Goal: Use online tool/utility: Utilize a website feature to perform a specific function

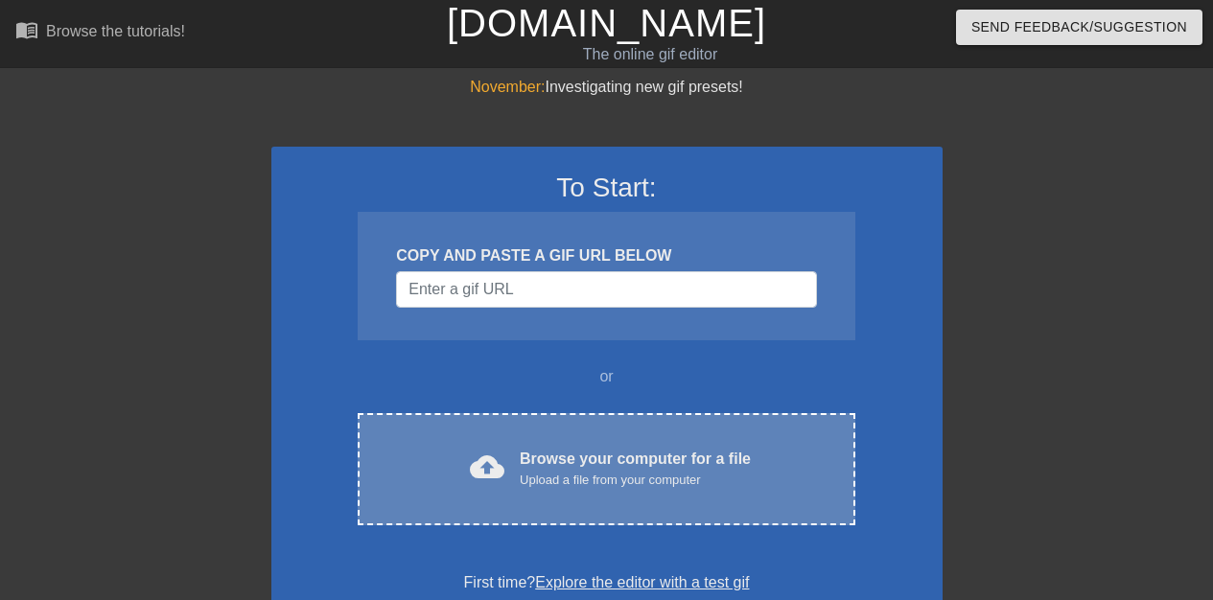
click at [600, 456] on div "Browse your computer for a file Upload a file from your computer" at bounding box center [635, 469] width 231 height 42
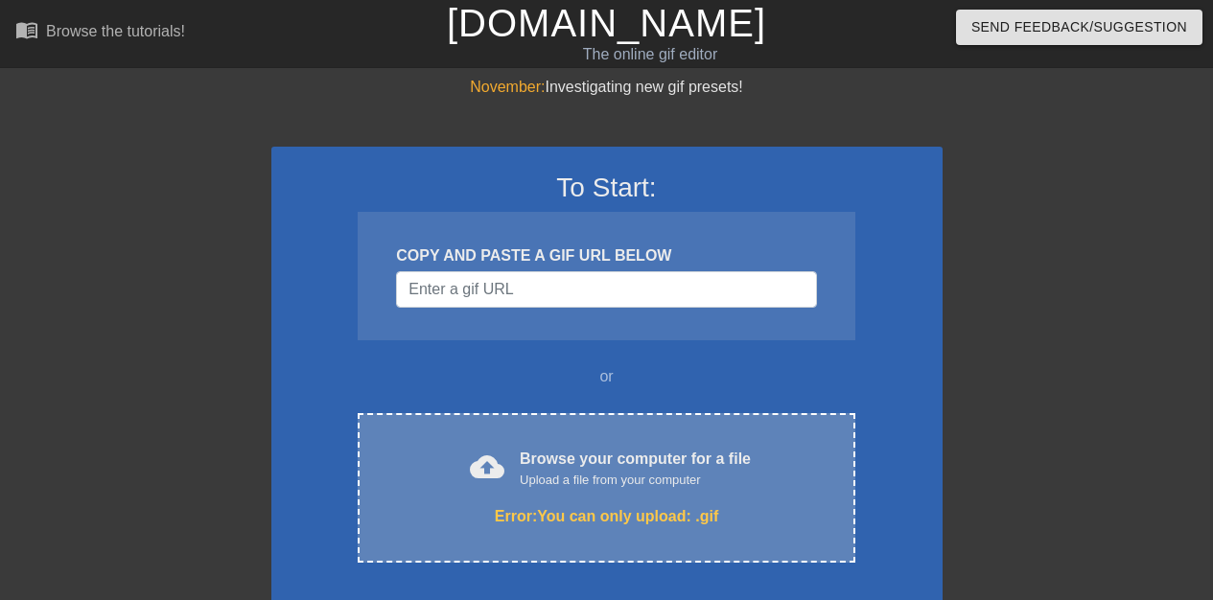
click at [616, 462] on div "Browse your computer for a file Upload a file from your computer" at bounding box center [635, 469] width 231 height 42
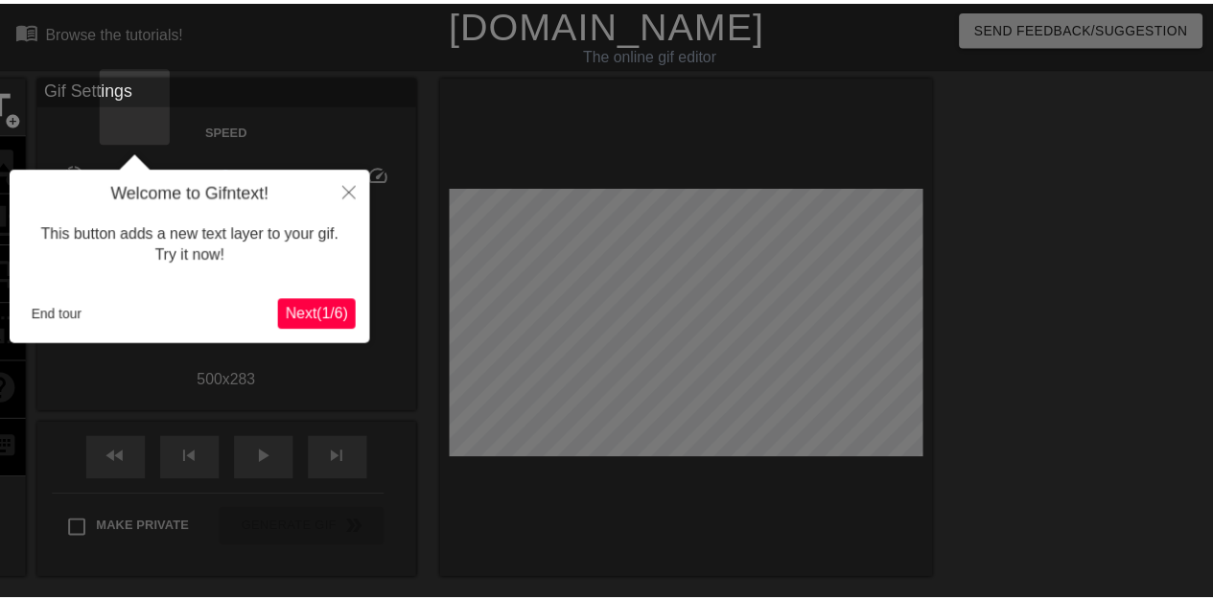
scroll to position [47, 0]
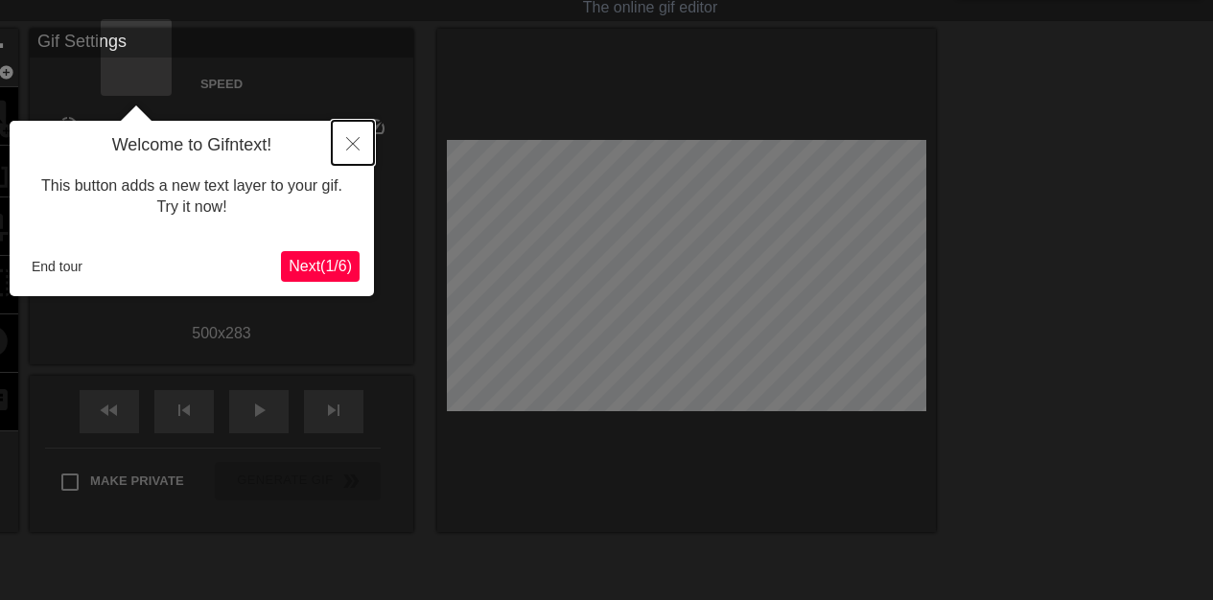
click at [355, 141] on icon "Close" at bounding box center [352, 143] width 13 height 13
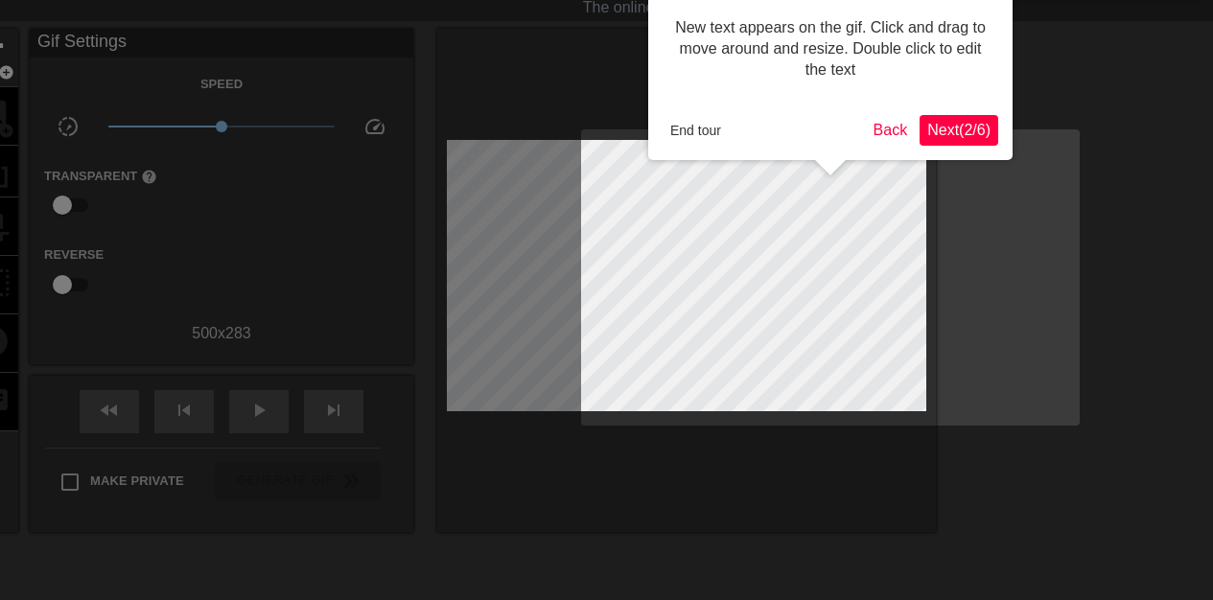
scroll to position [0, 0]
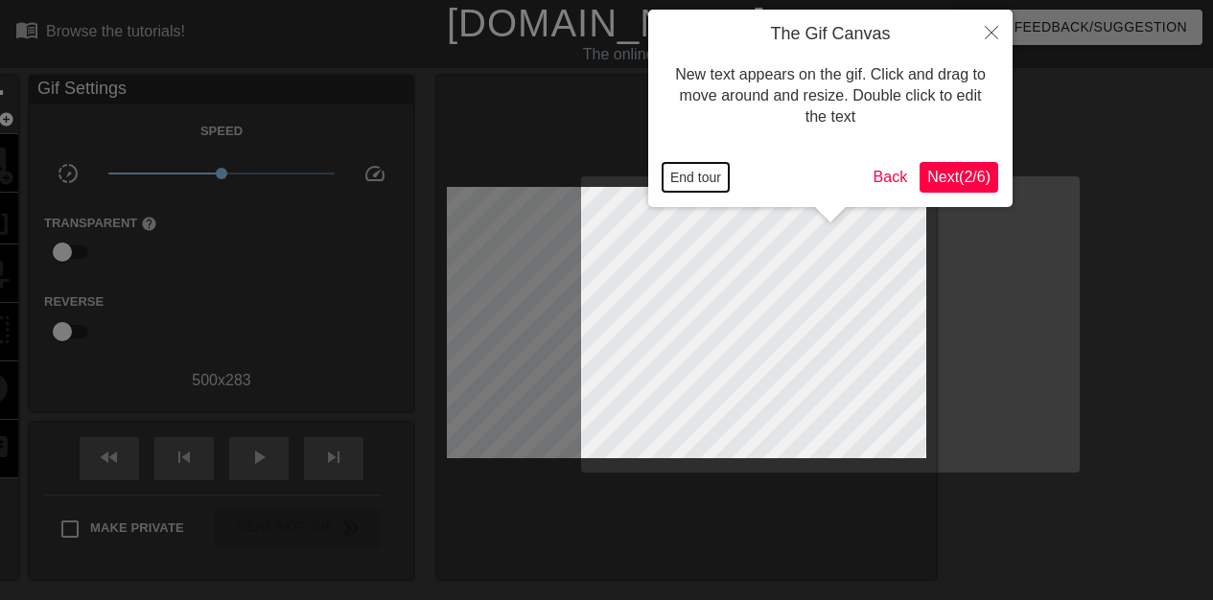
click at [698, 176] on button "End tour" at bounding box center [696, 177] width 66 height 29
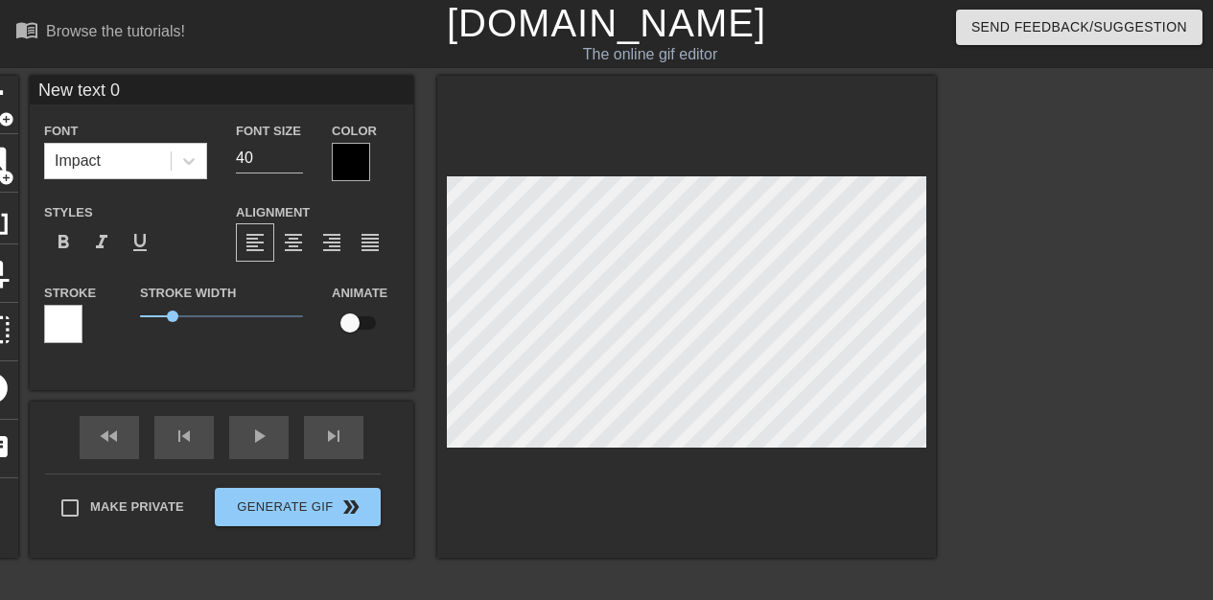
scroll to position [3, 6]
type input "New text"
type textarea "New text"
type input "New text"
type textarea "New text"
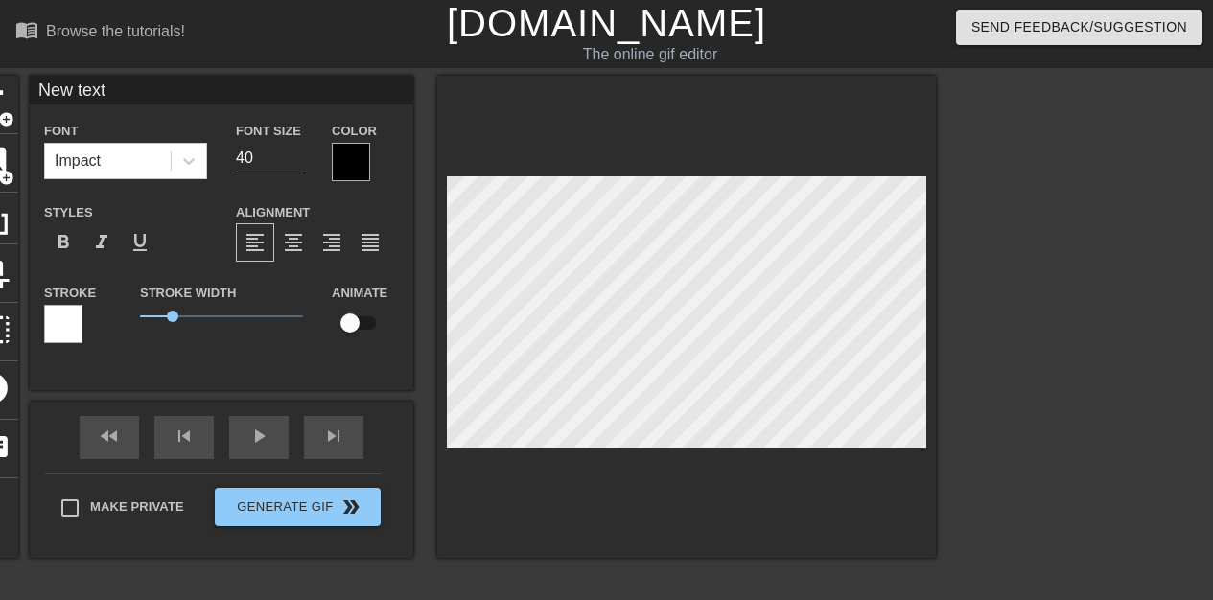
type input "New tex"
type textarea "New tex"
type input "New te"
type textarea "New te"
type input "New t"
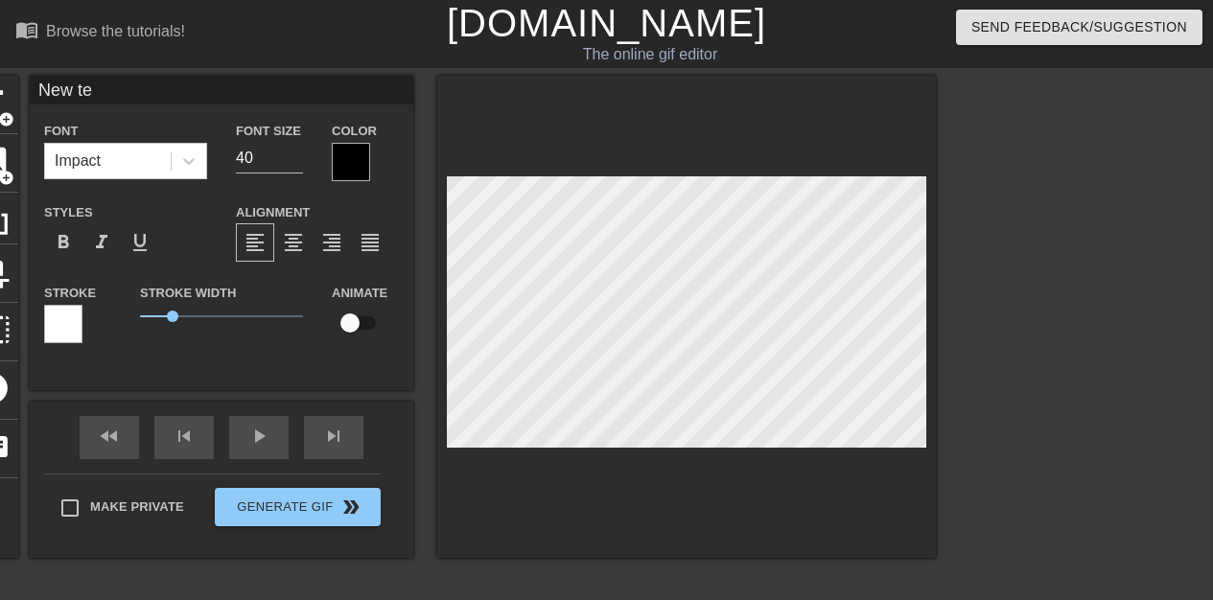
type textarea "New t"
type input "New"
type textarea "New"
type input "New"
type textarea "New"
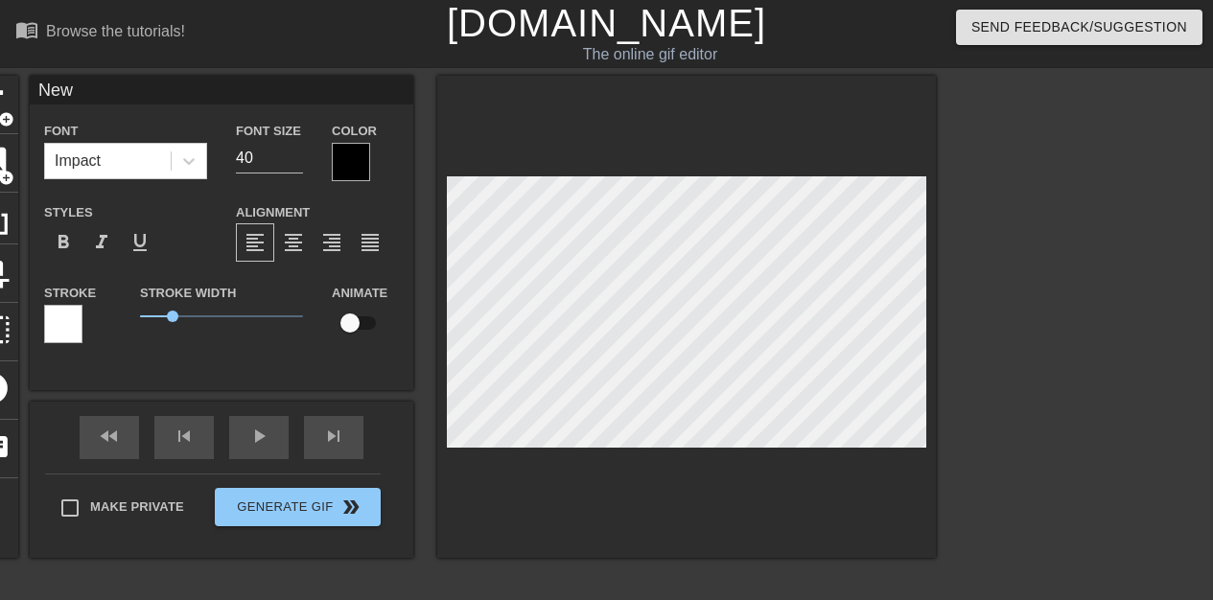
type input "Ne"
type textarea "Ne"
type input "N"
type textarea "N"
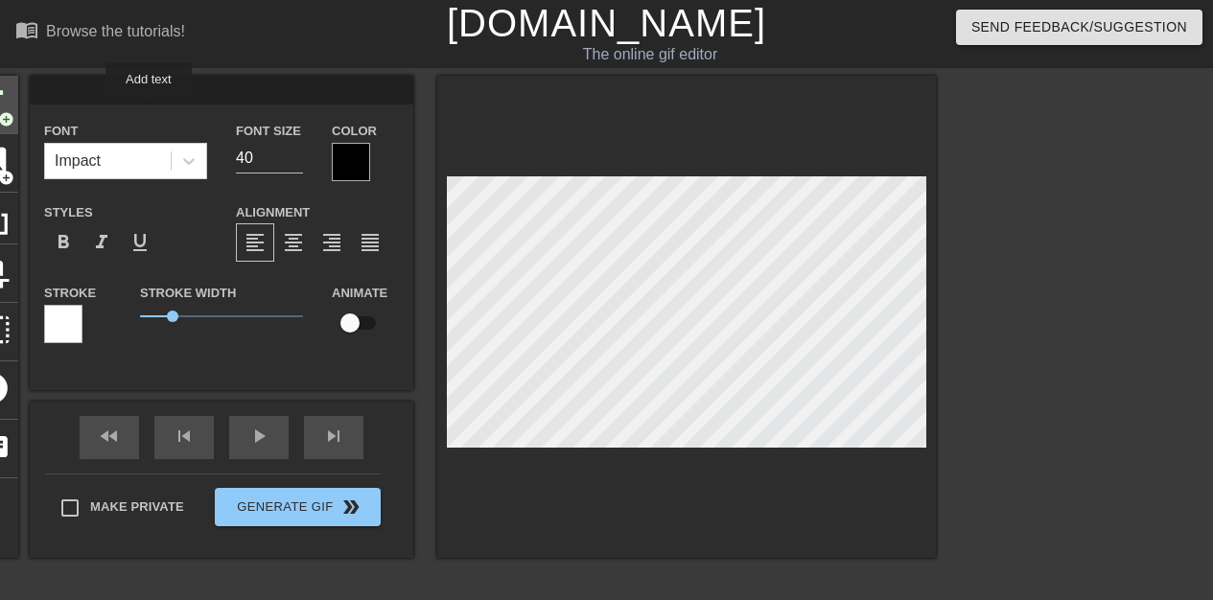
click at [14, 111] on span "add_circle" at bounding box center [6, 119] width 16 height 16
type input "New text 2"
click at [14, 170] on span "add_circle" at bounding box center [6, 178] width 16 height 16
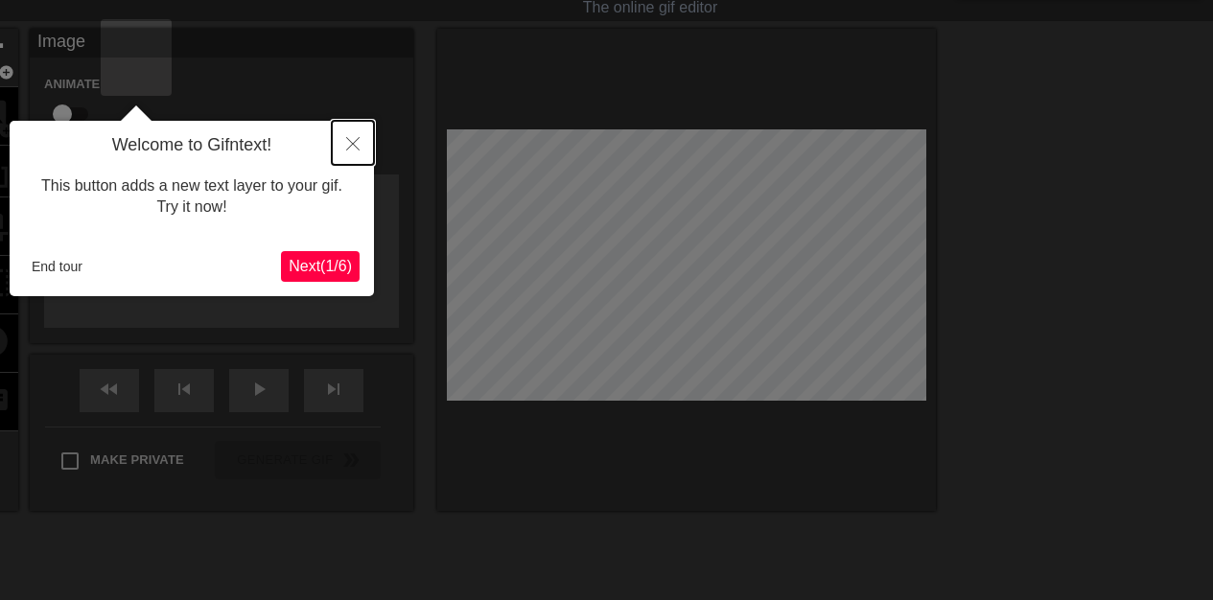
click at [351, 144] on icon "Close" at bounding box center [352, 143] width 13 height 13
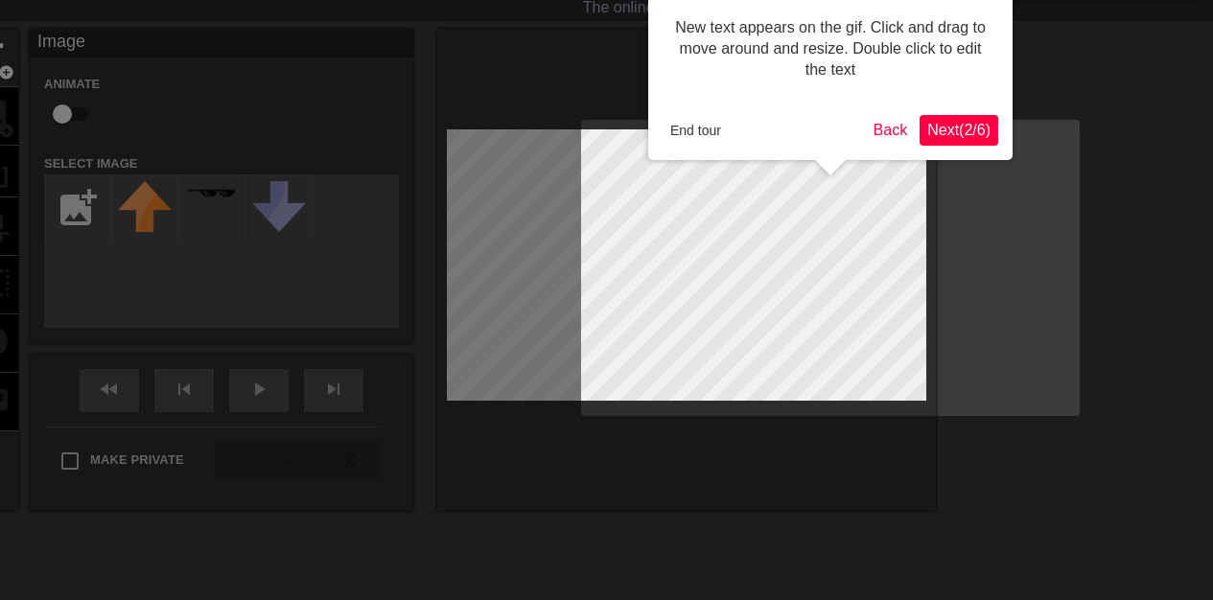
scroll to position [0, 0]
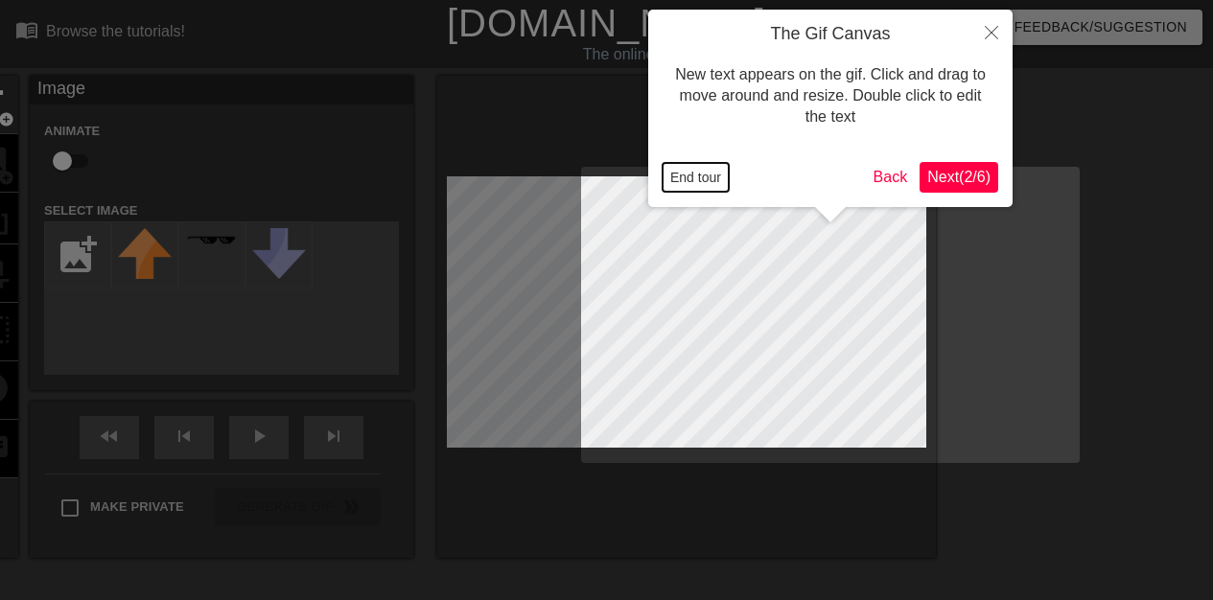
click at [711, 172] on button "End tour" at bounding box center [696, 177] width 66 height 29
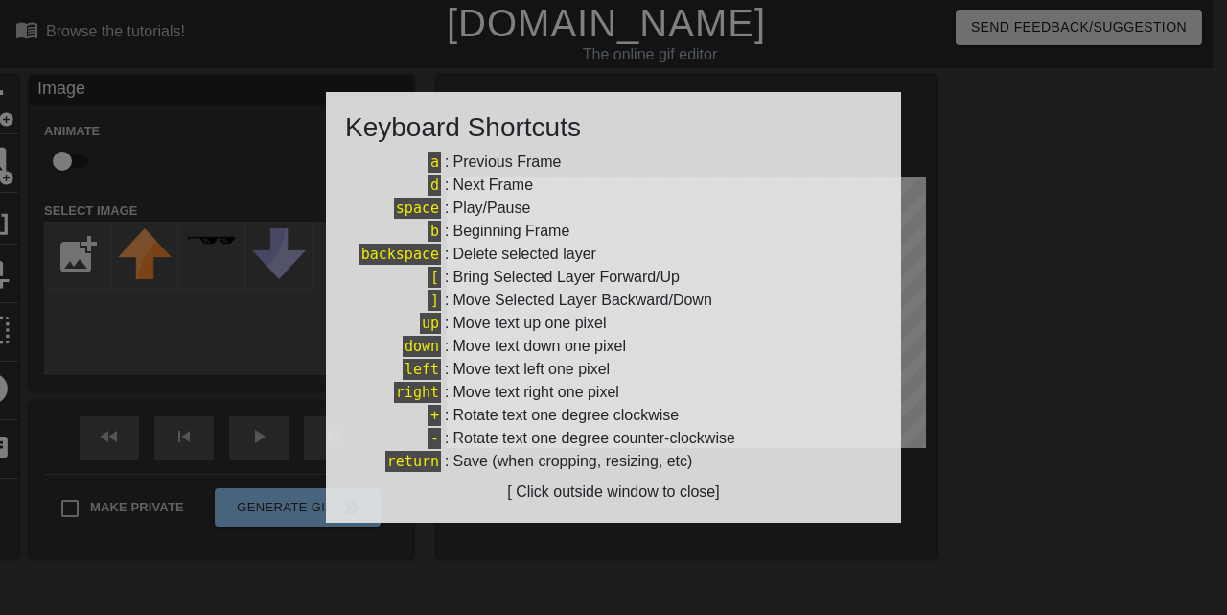
click at [28, 438] on div at bounding box center [613, 307] width 1227 height 615
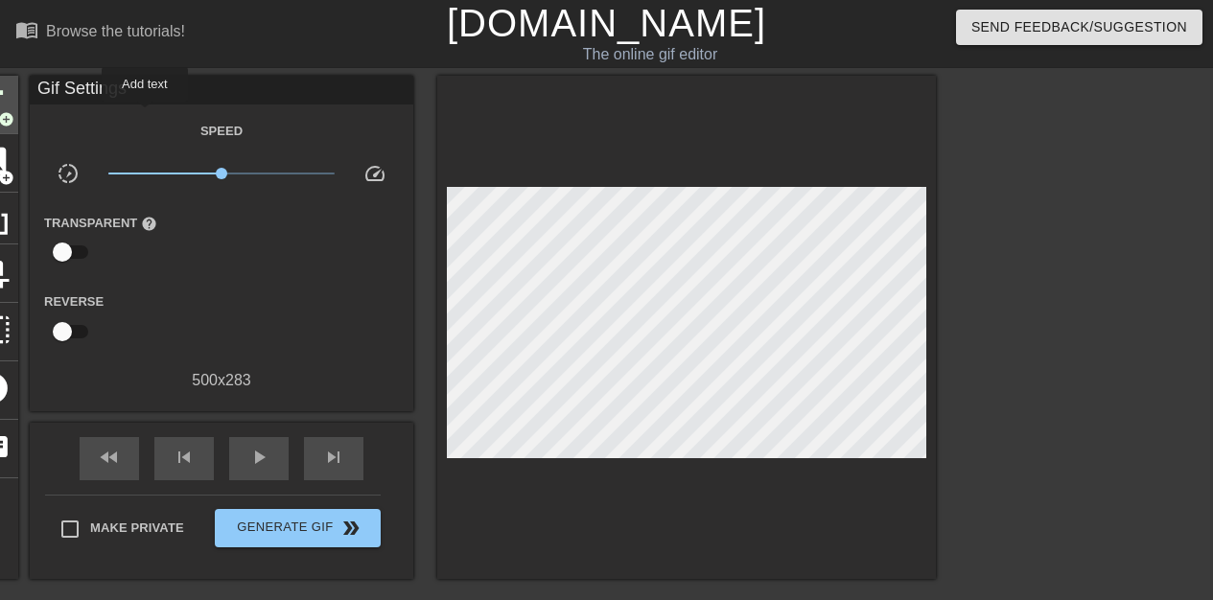
click at [14, 115] on span "add_circle" at bounding box center [6, 119] width 16 height 16
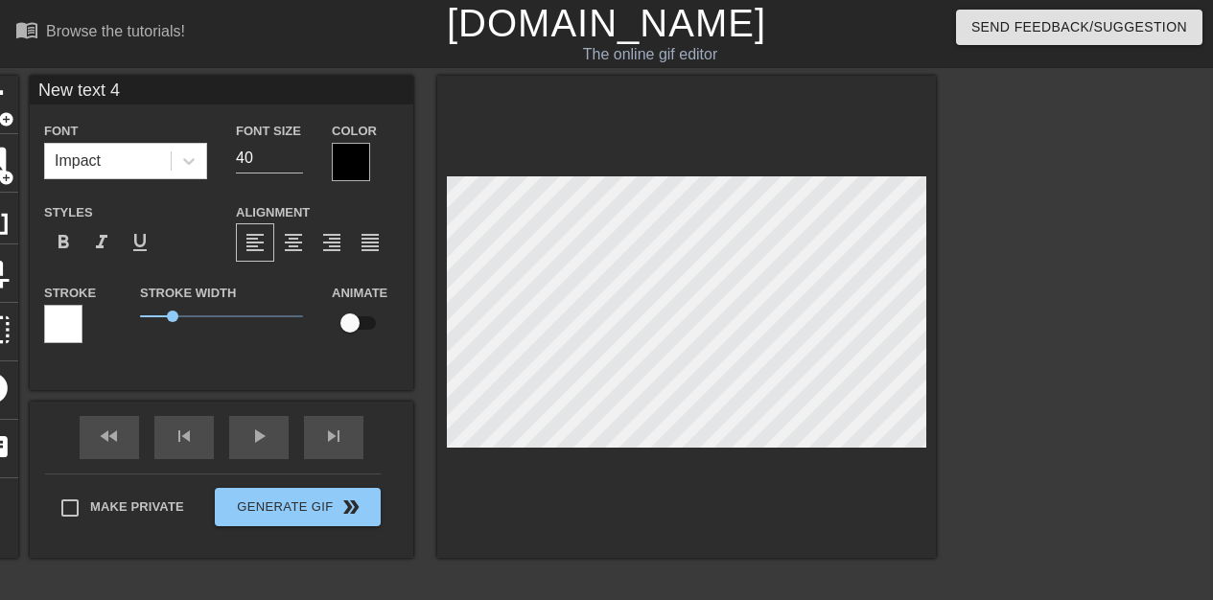
scroll to position [3, 2]
drag, startPoint x: 294, startPoint y: 83, endPoint x: 145, endPoint y: 87, distance: 149.6
click at [145, 87] on div "title add_circle image add_circle crop photo_size_select_large help keyboard Ne…" at bounding box center [450, 317] width 969 height 482
type input "________________"
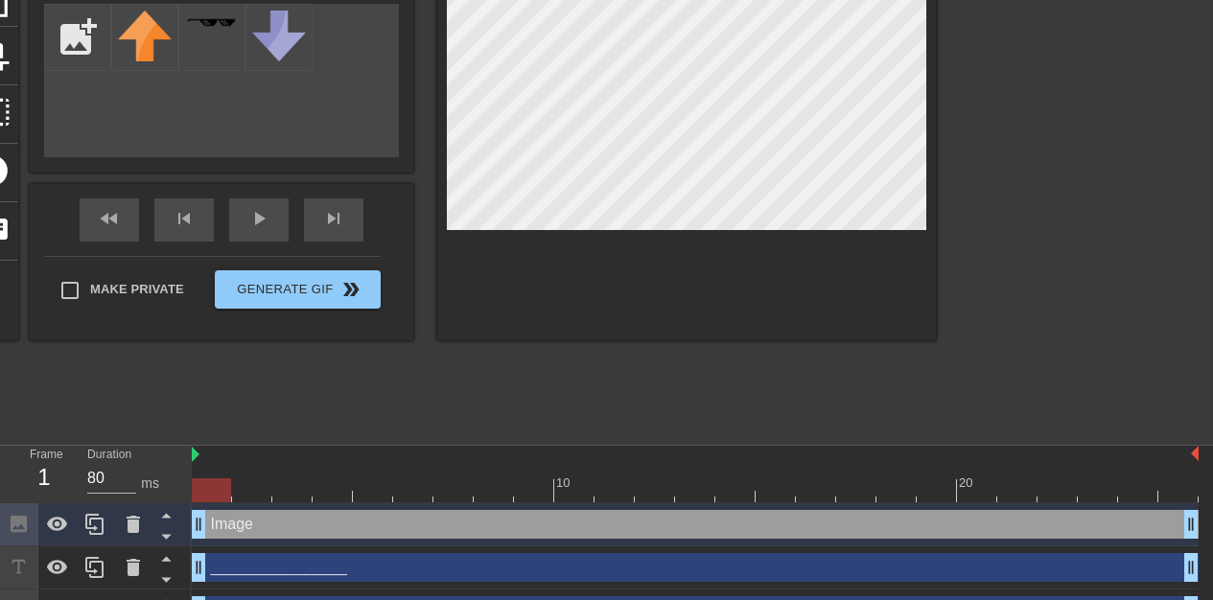
scroll to position [288, 0]
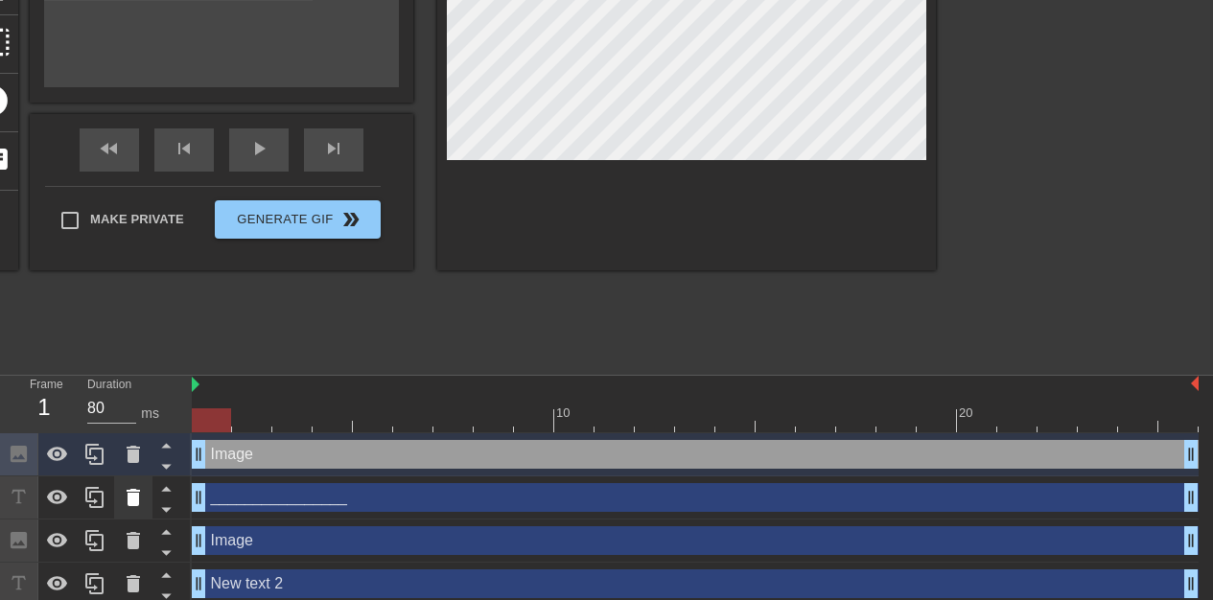
click at [128, 489] on icon at bounding box center [133, 497] width 13 height 17
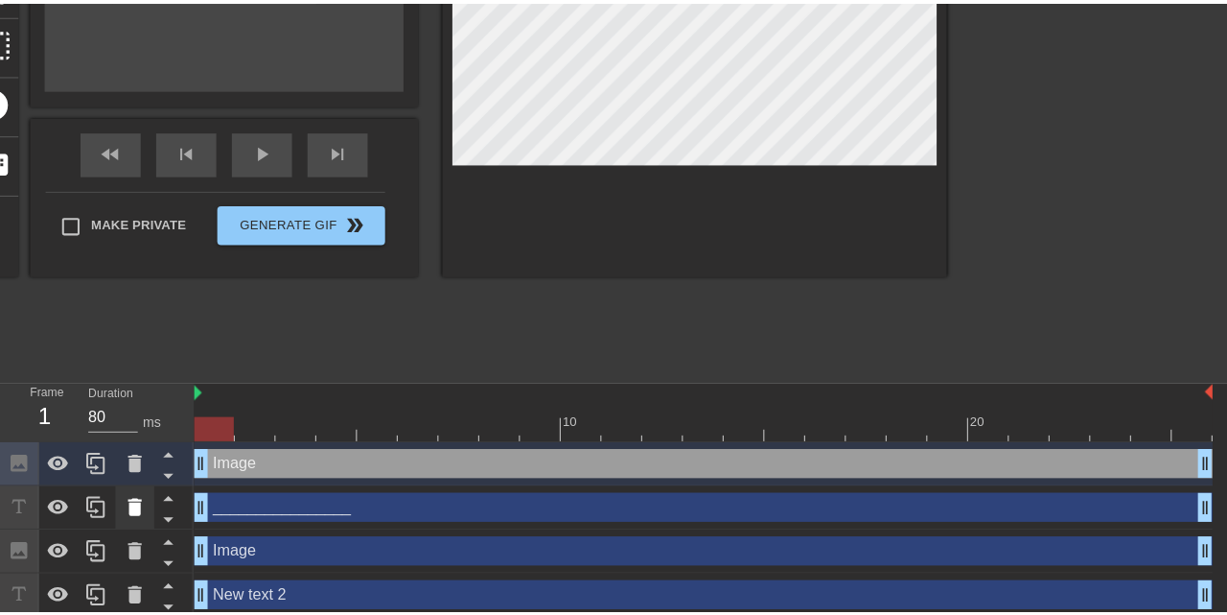
scroll to position [276, 0]
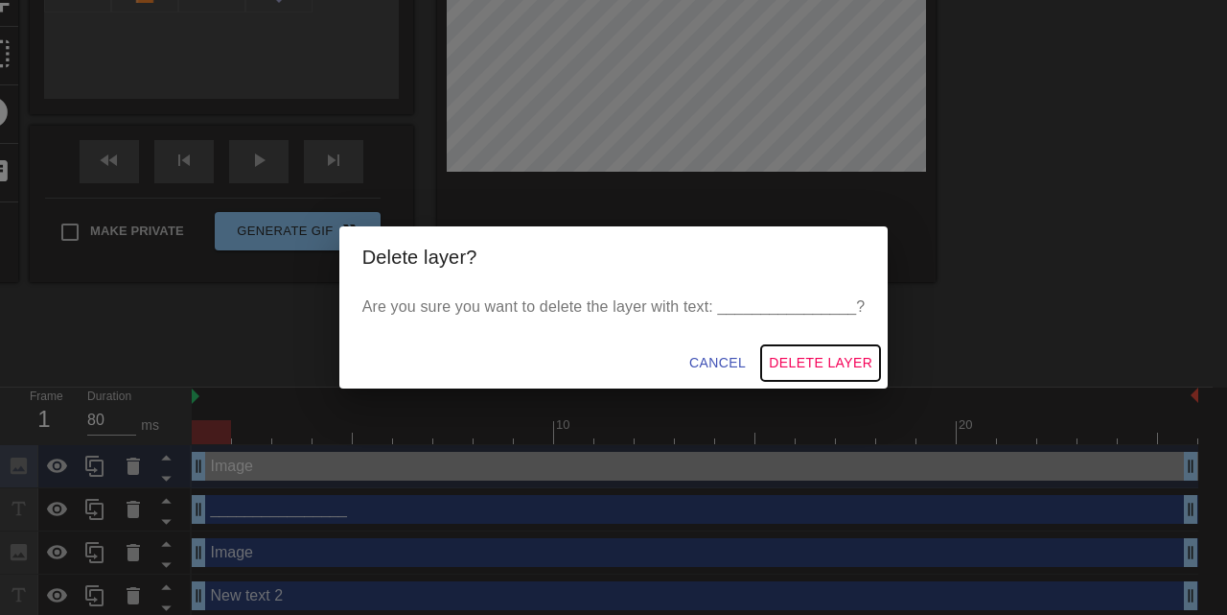
click at [803, 358] on span "Delete Layer" at bounding box center [821, 363] width 104 height 24
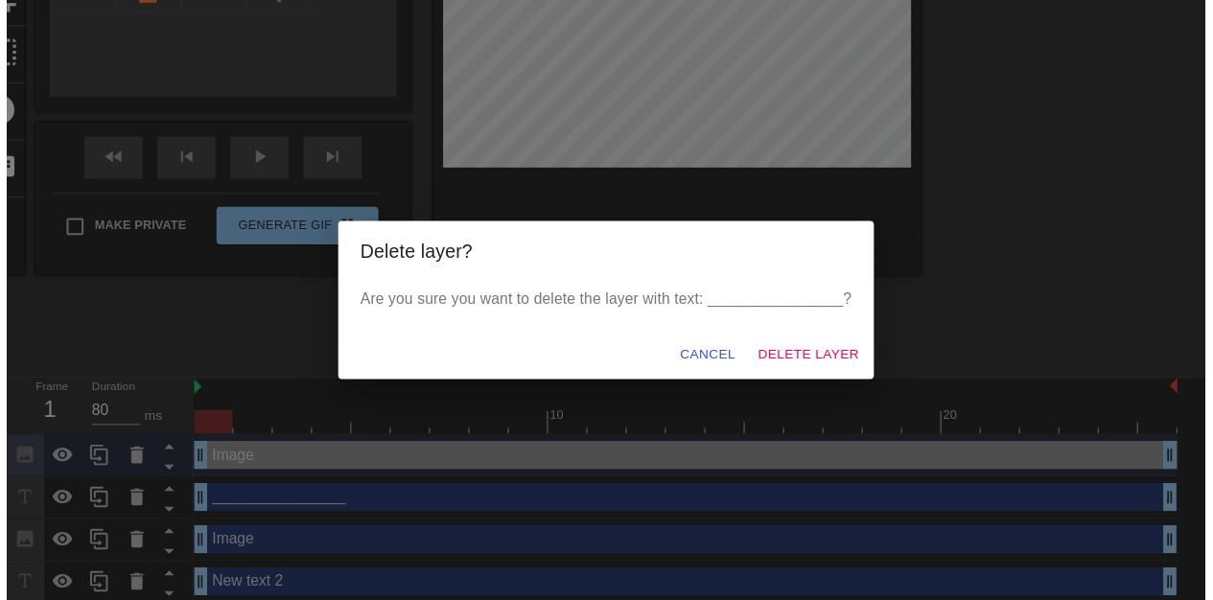
scroll to position [267, 0]
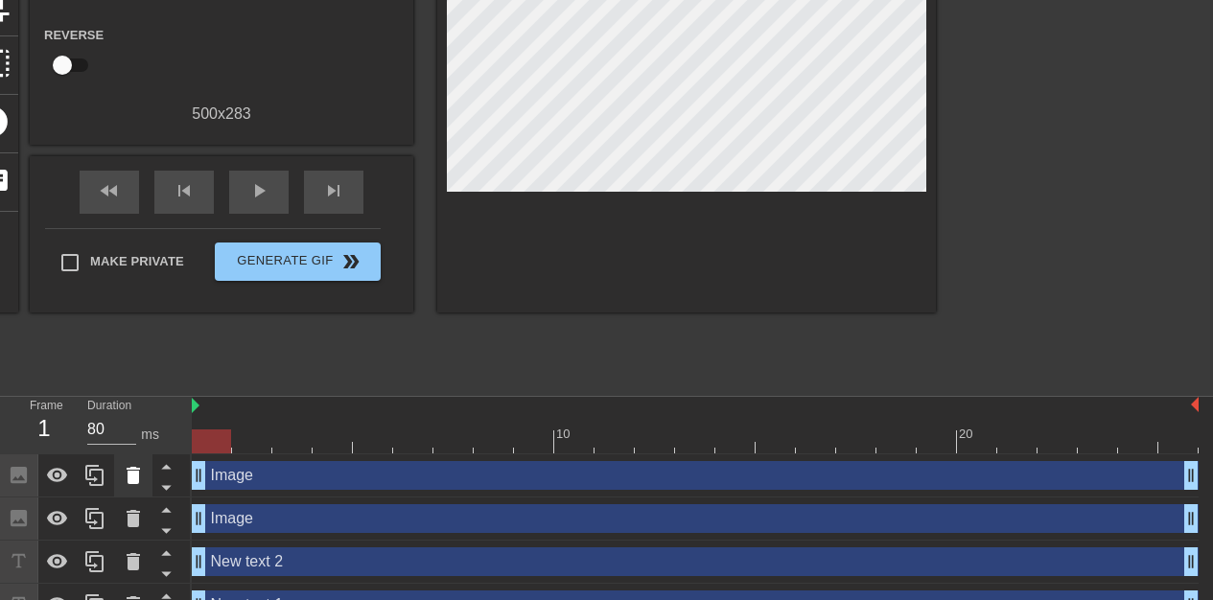
click at [126, 464] on icon at bounding box center [133, 475] width 23 height 23
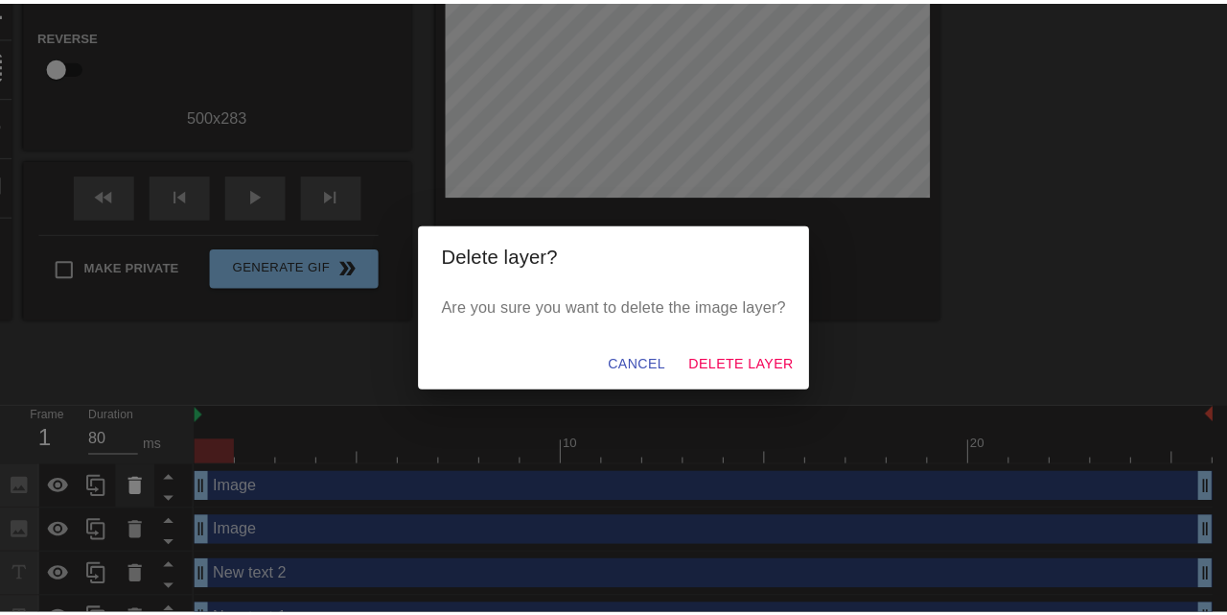
scroll to position [252, 0]
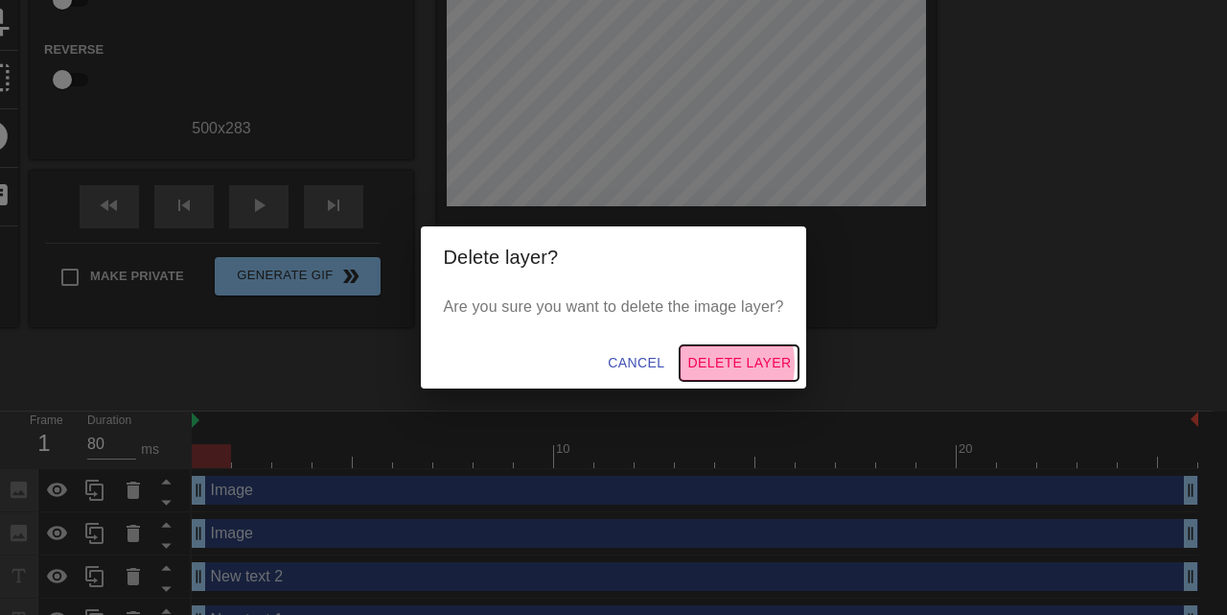
click at [704, 363] on span "Delete Layer" at bounding box center [739, 363] width 104 height 24
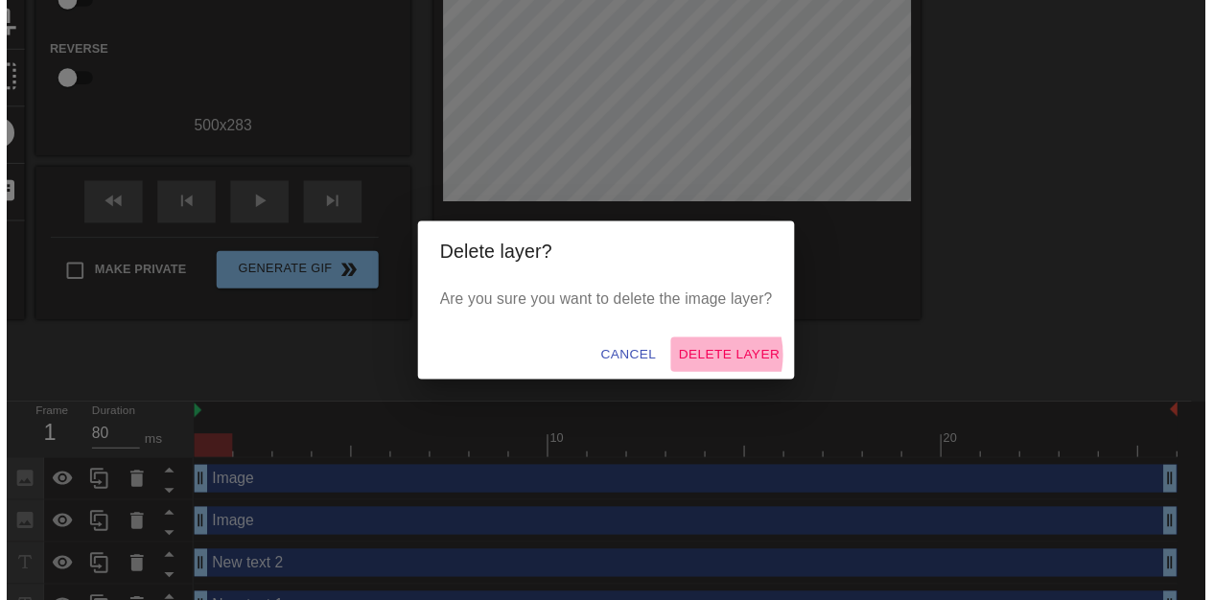
scroll to position [223, 0]
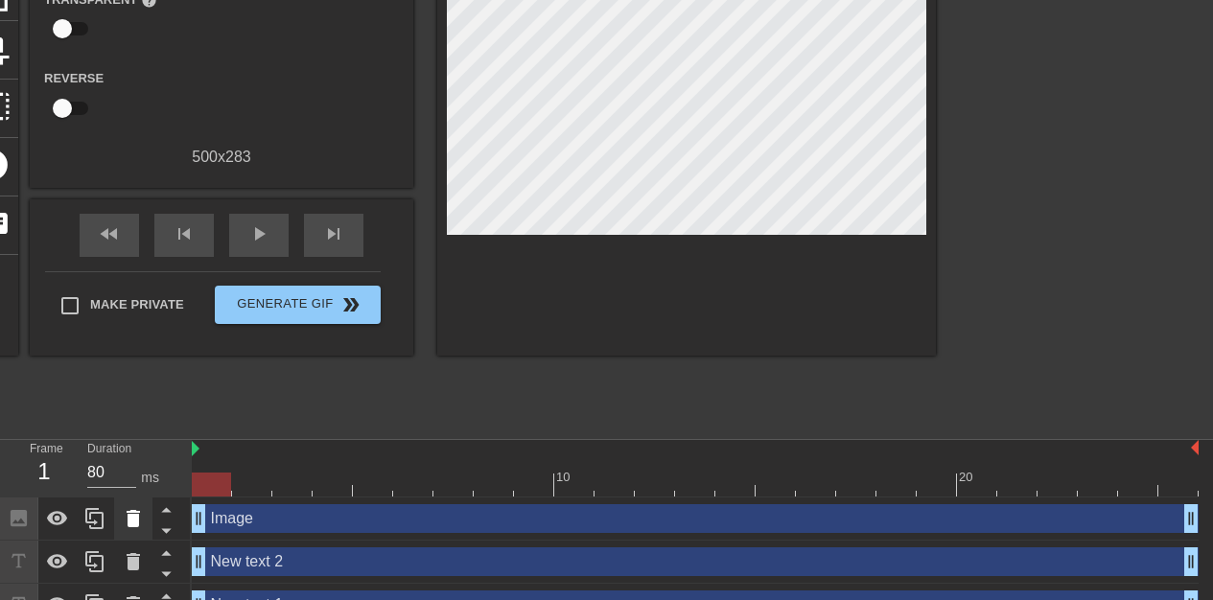
click at [133, 510] on icon at bounding box center [133, 518] width 13 height 17
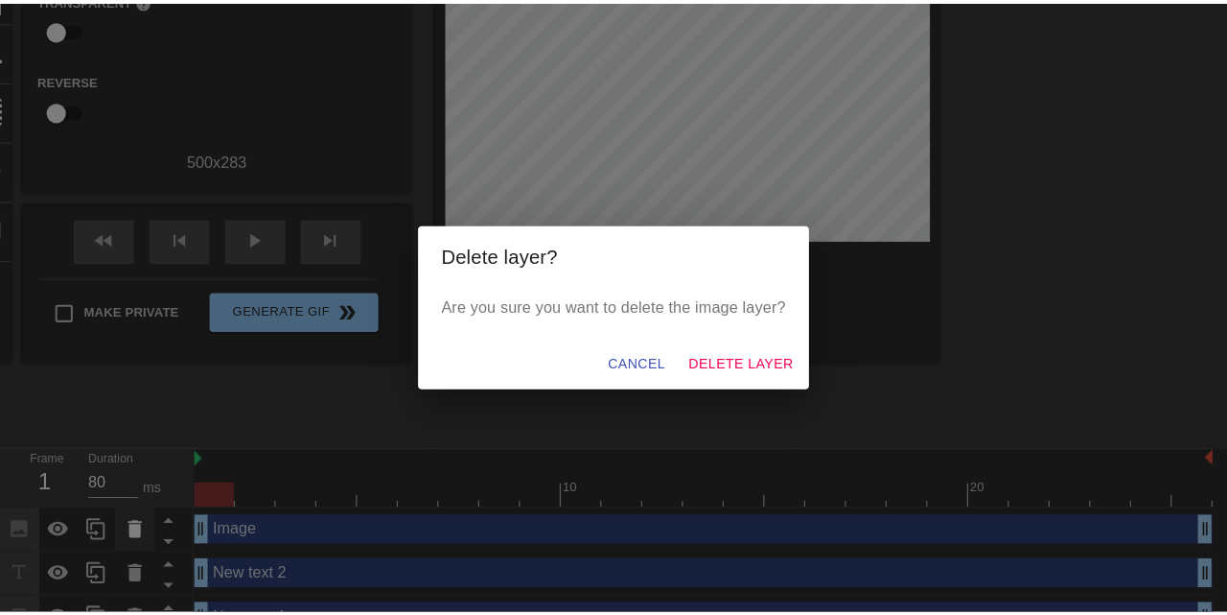
scroll to position [209, 0]
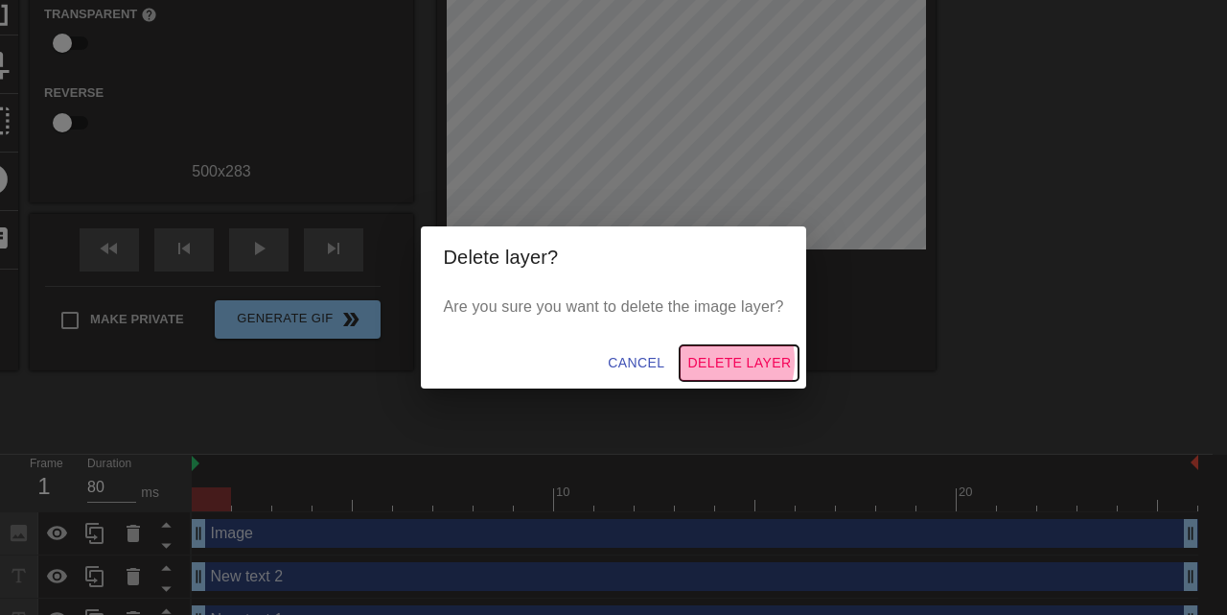
click at [716, 361] on span "Delete Layer" at bounding box center [739, 363] width 104 height 24
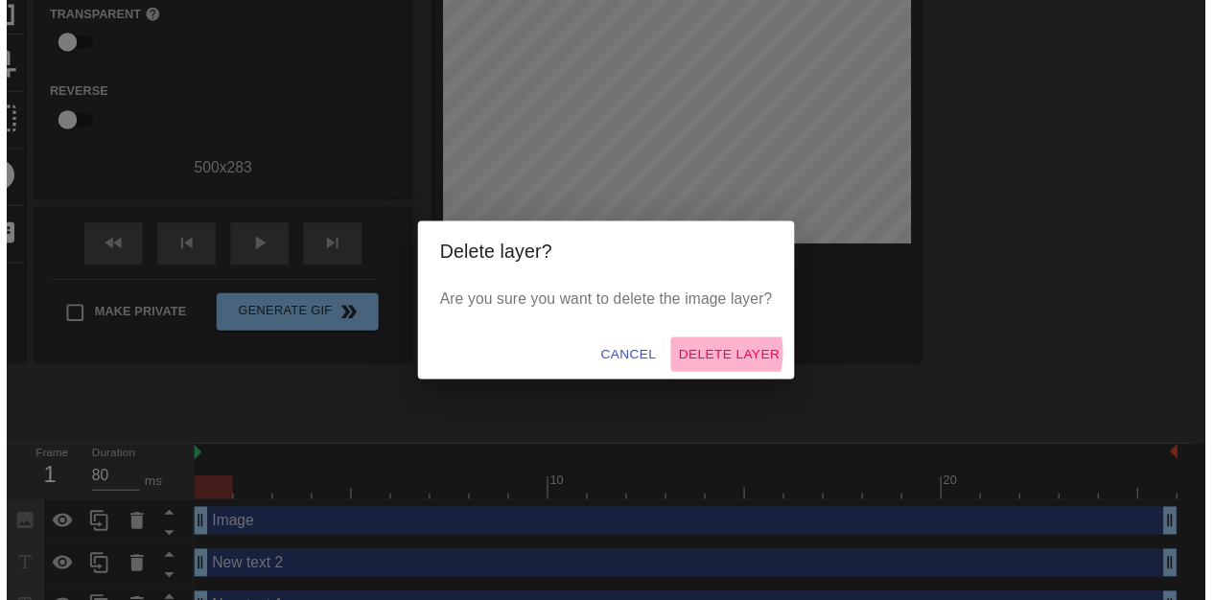
scroll to position [180, 0]
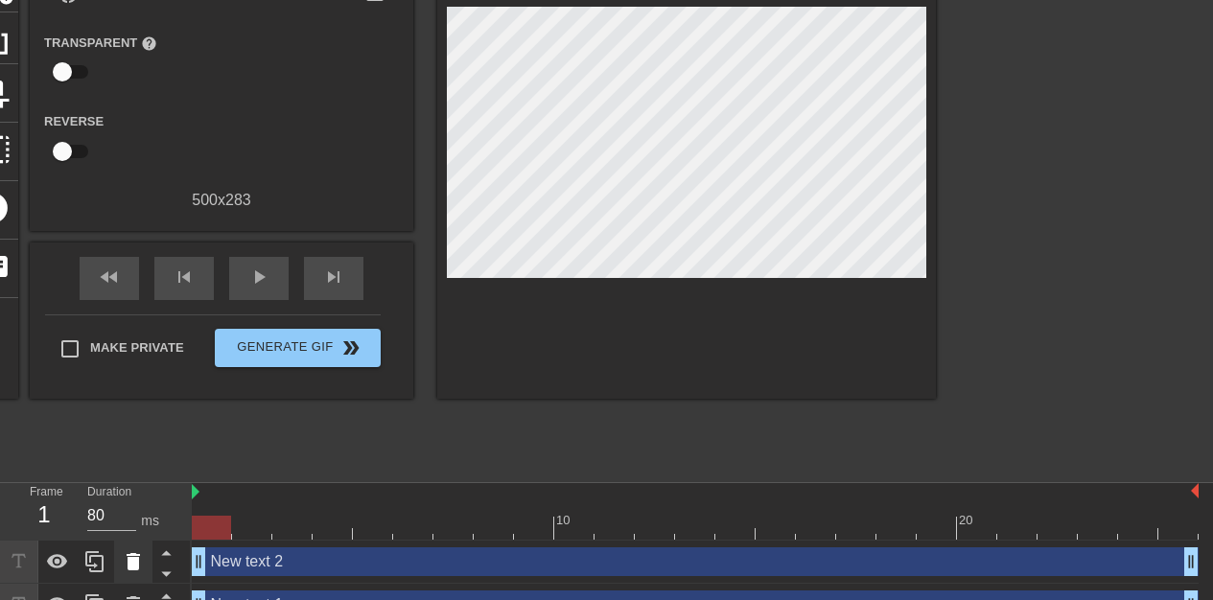
click at [133, 553] on icon at bounding box center [133, 561] width 13 height 17
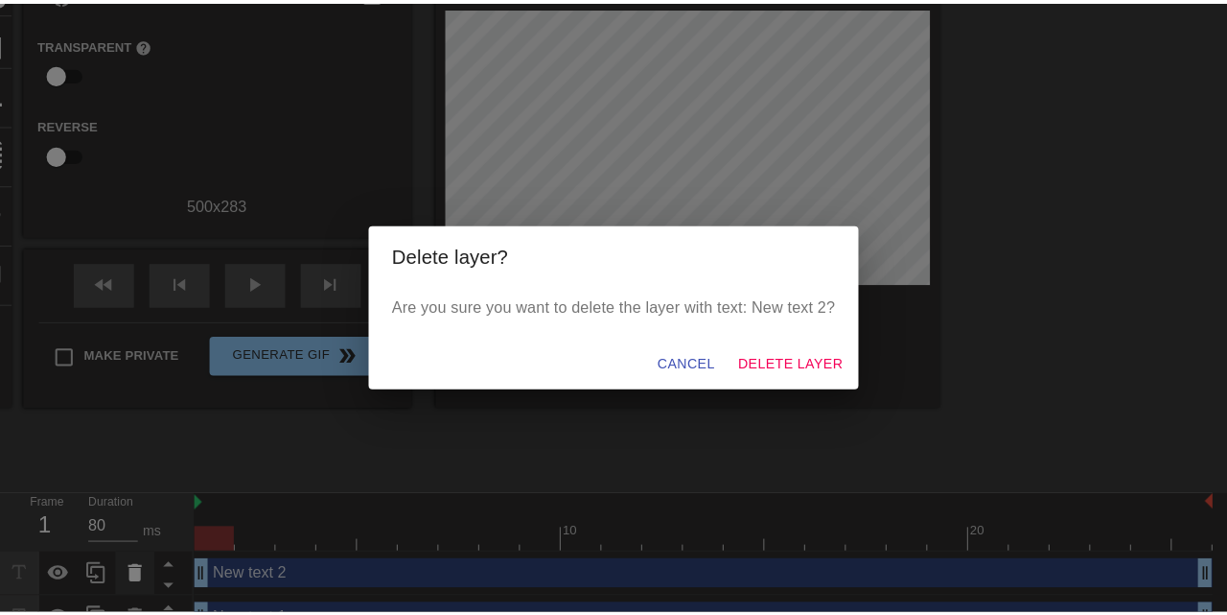
scroll to position [166, 0]
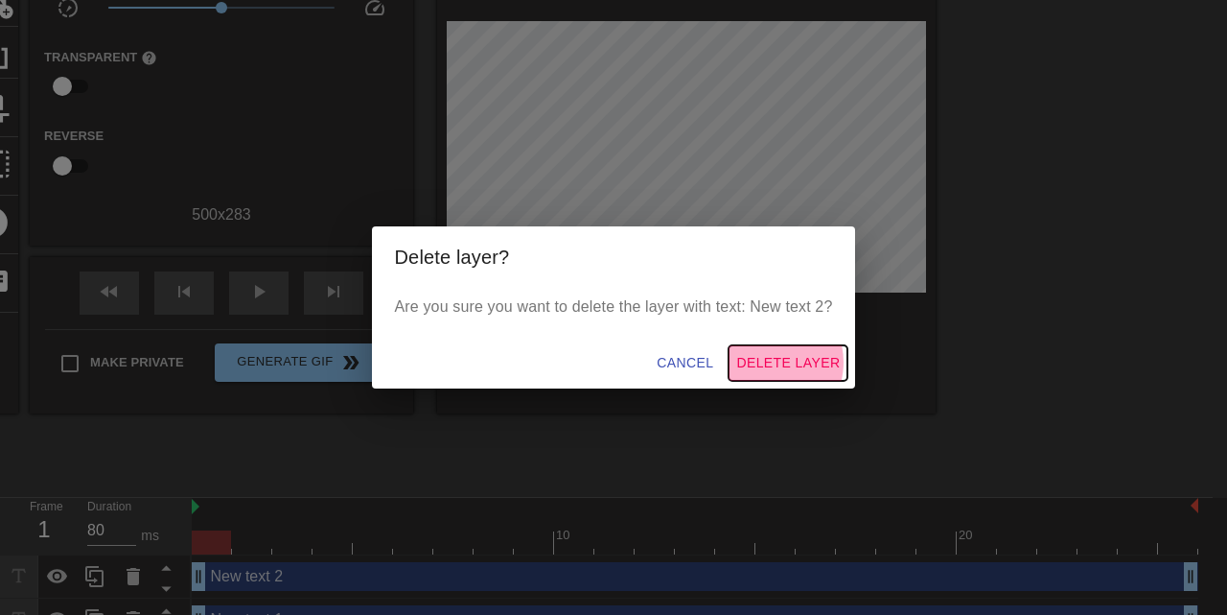
click at [770, 361] on span "Delete Layer" at bounding box center [788, 363] width 104 height 24
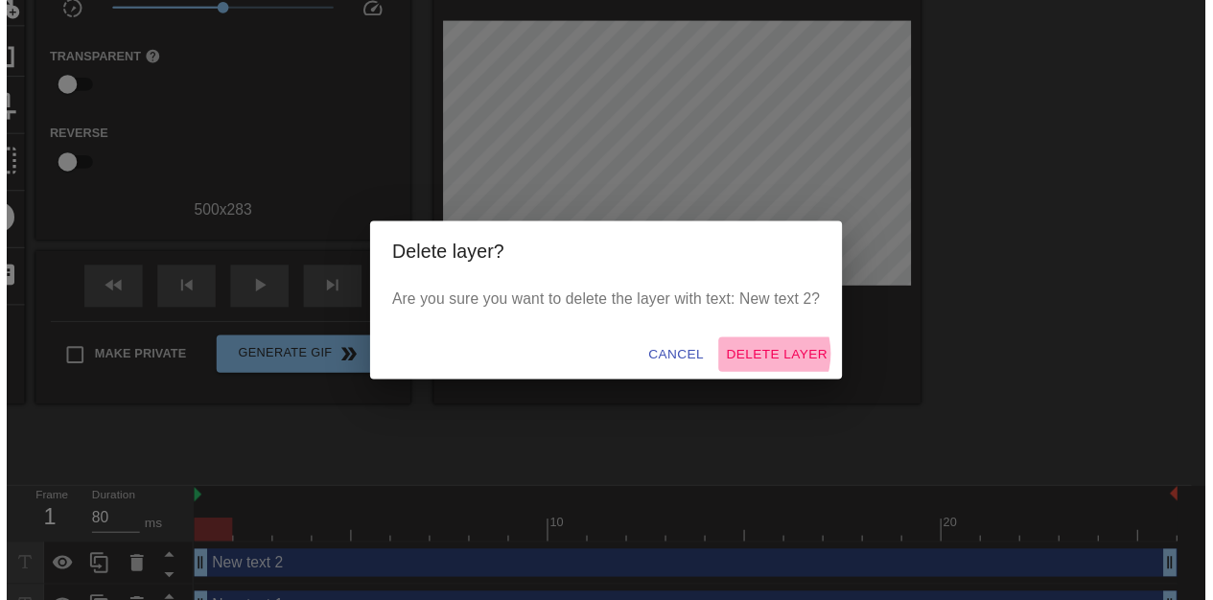
scroll to position [137, 0]
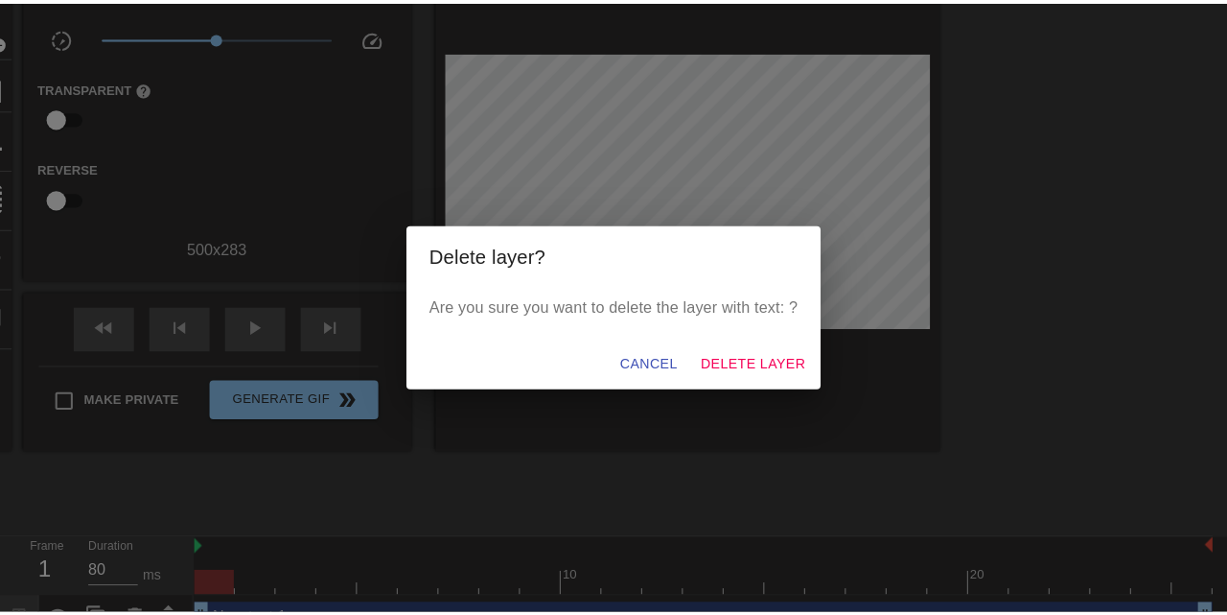
scroll to position [123, 0]
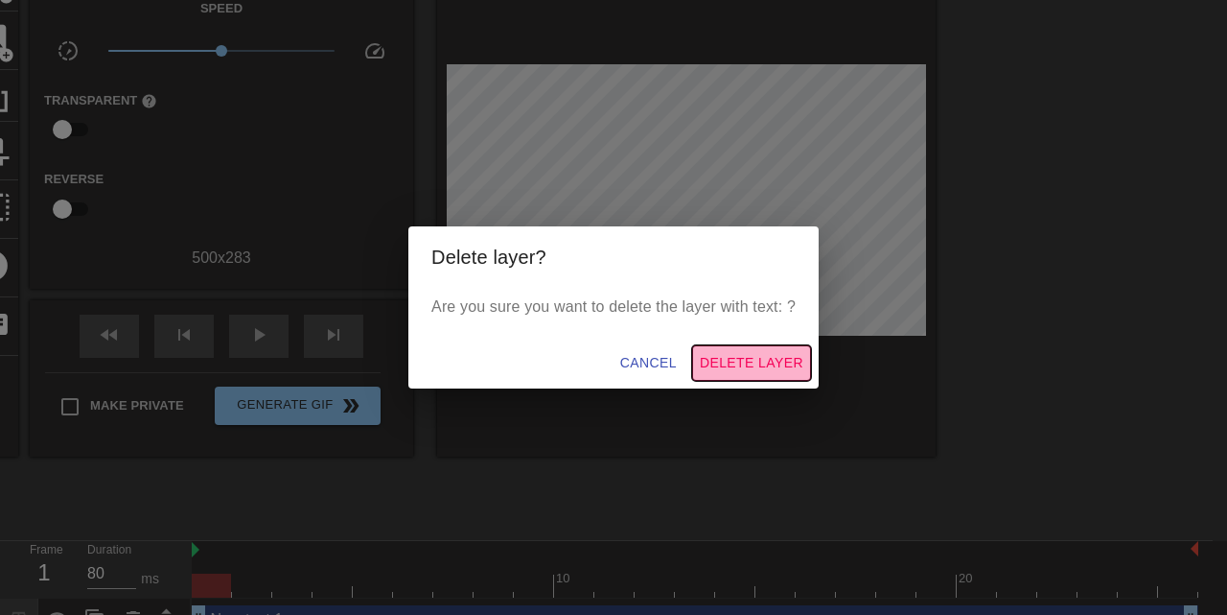
click at [762, 364] on span "Delete Layer" at bounding box center [752, 363] width 104 height 24
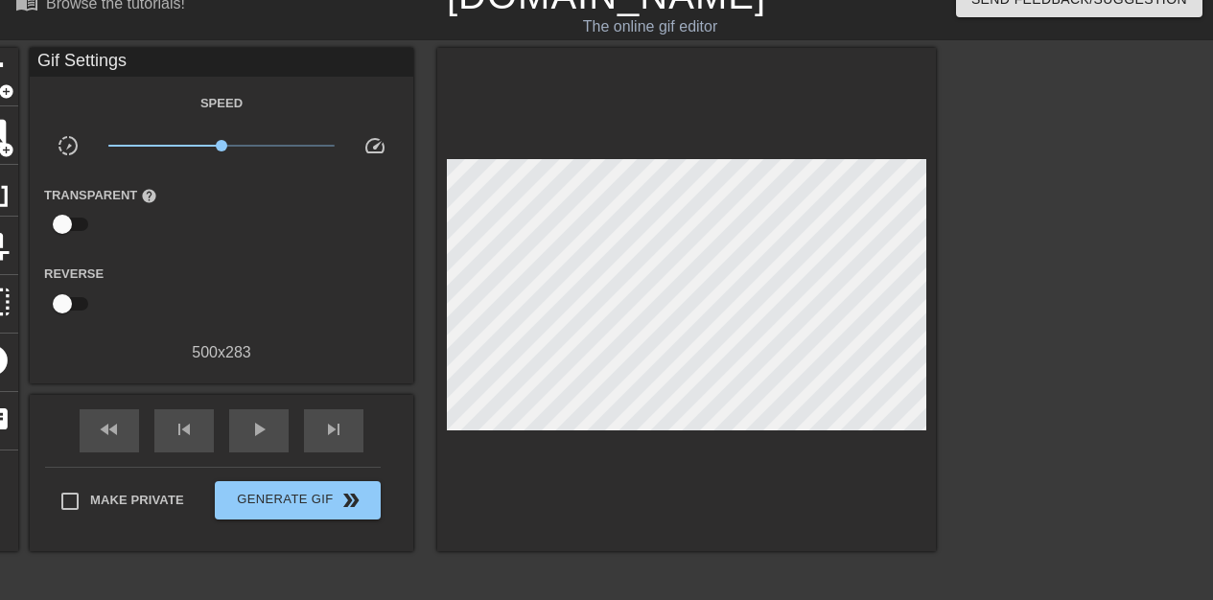
scroll to position [0, 0]
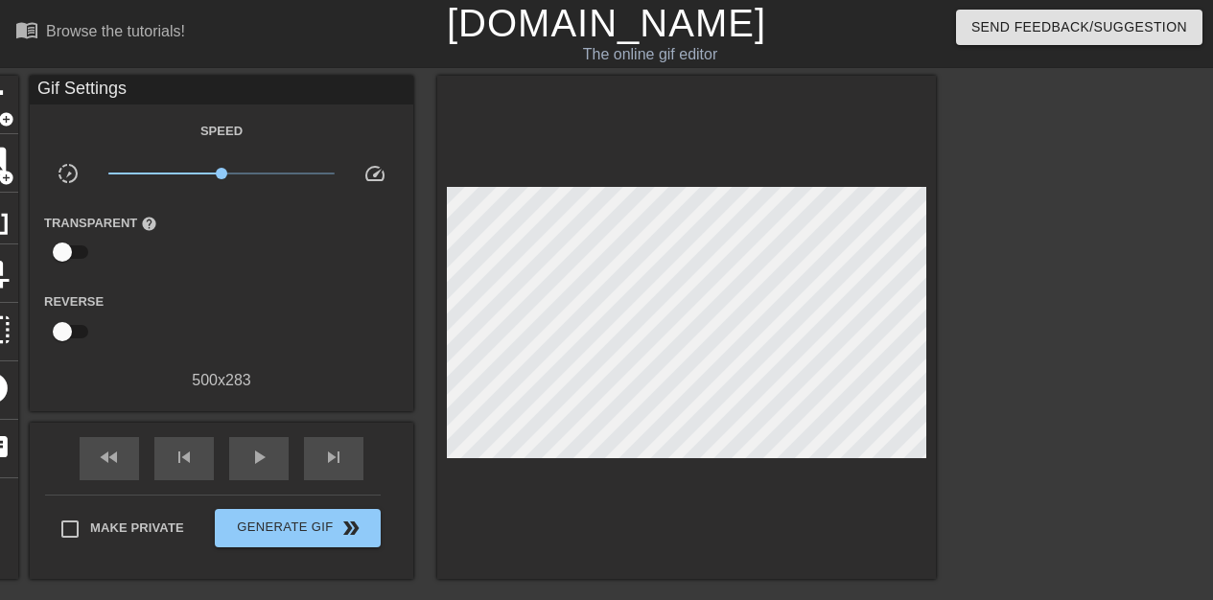
click at [278, 87] on div "Gif Settings" at bounding box center [222, 90] width 384 height 29
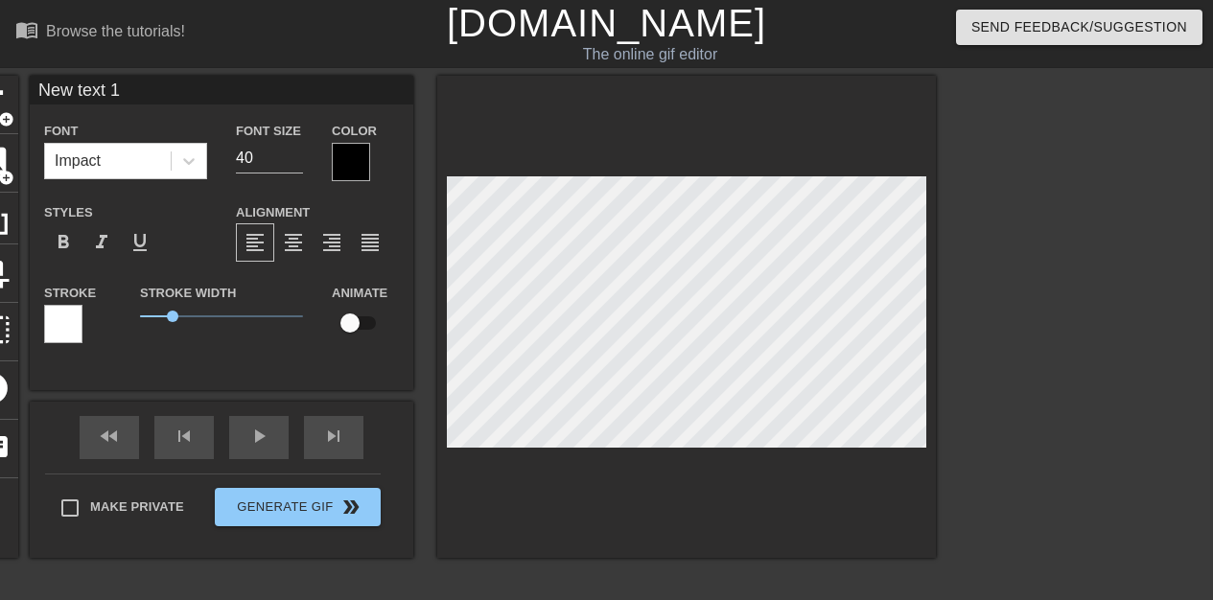
drag, startPoint x: 277, startPoint y: 92, endPoint x: 171, endPoint y: 90, distance: 106.4
click at [171, 90] on div "title add_circle image add_circle crop photo_size_select_large help keyboard Ne…" at bounding box center [450, 317] width 969 height 482
type input "-"
type input "_____________________________"
click at [289, 439] on div "play_arrow" at bounding box center [258, 437] width 59 height 43
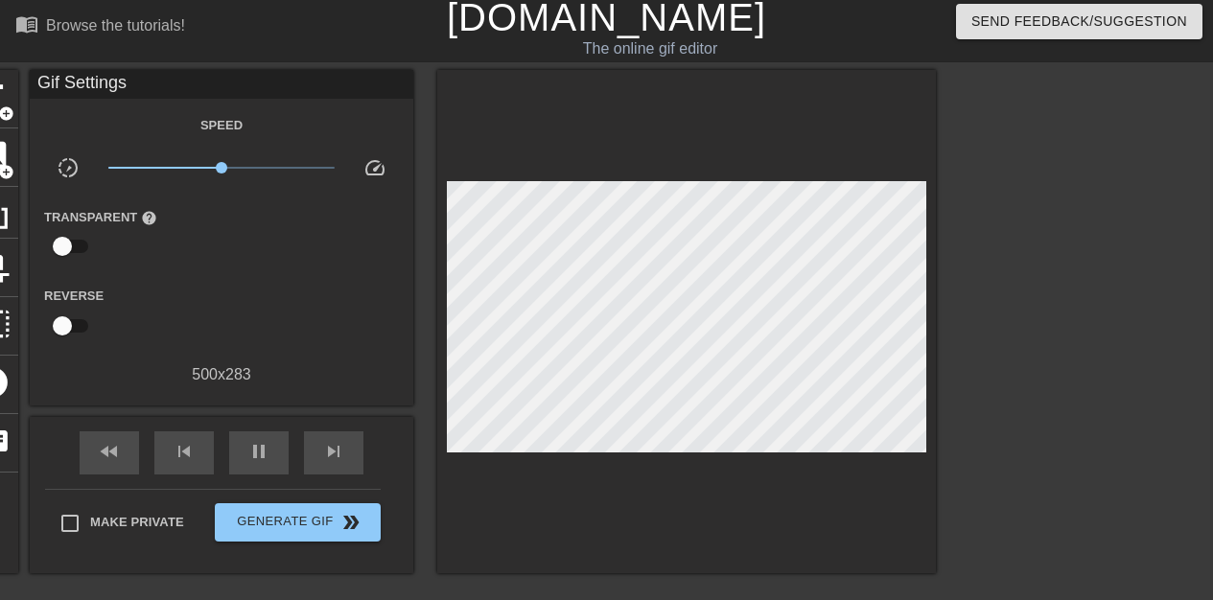
scroll to position [94, 0]
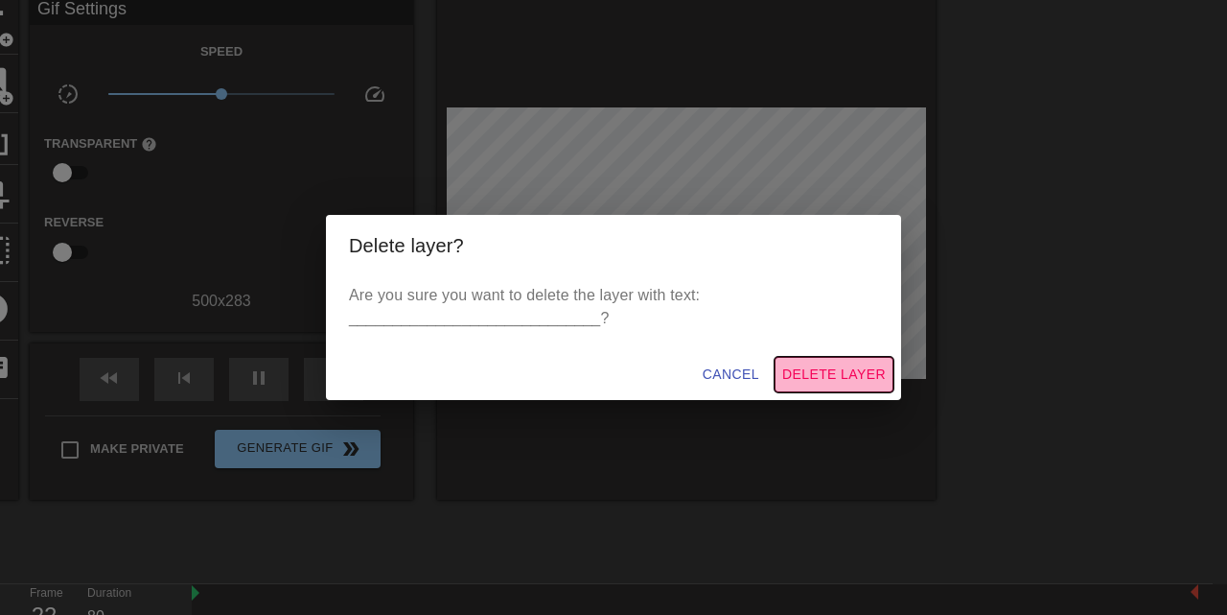
click at [860, 373] on span "Delete Layer" at bounding box center [834, 374] width 104 height 24
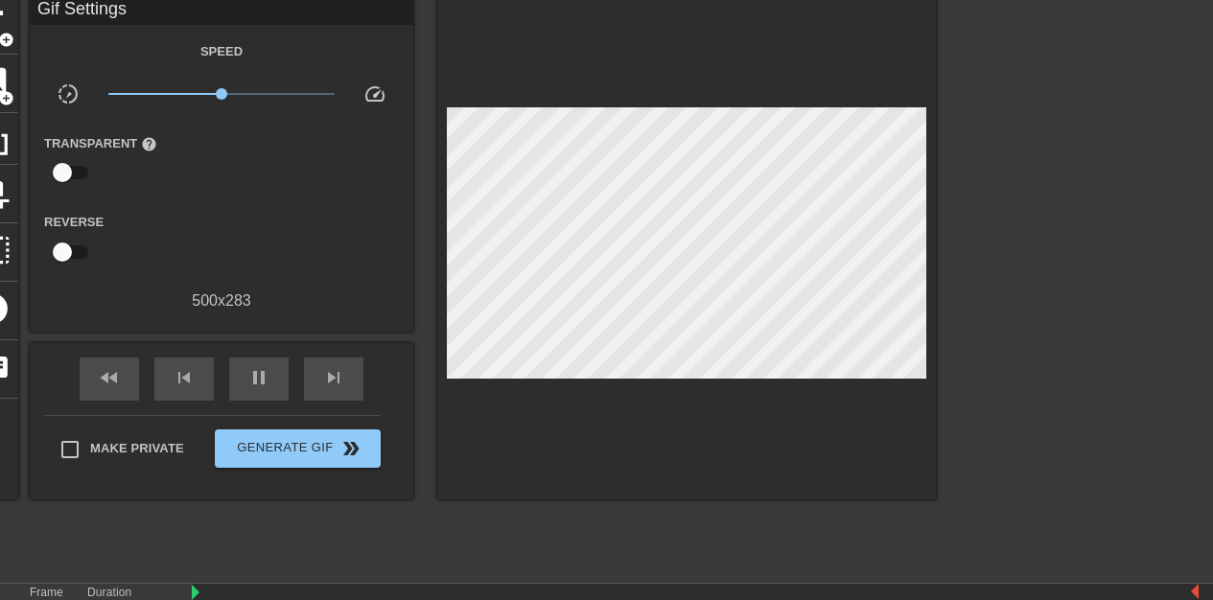
scroll to position [0, 0]
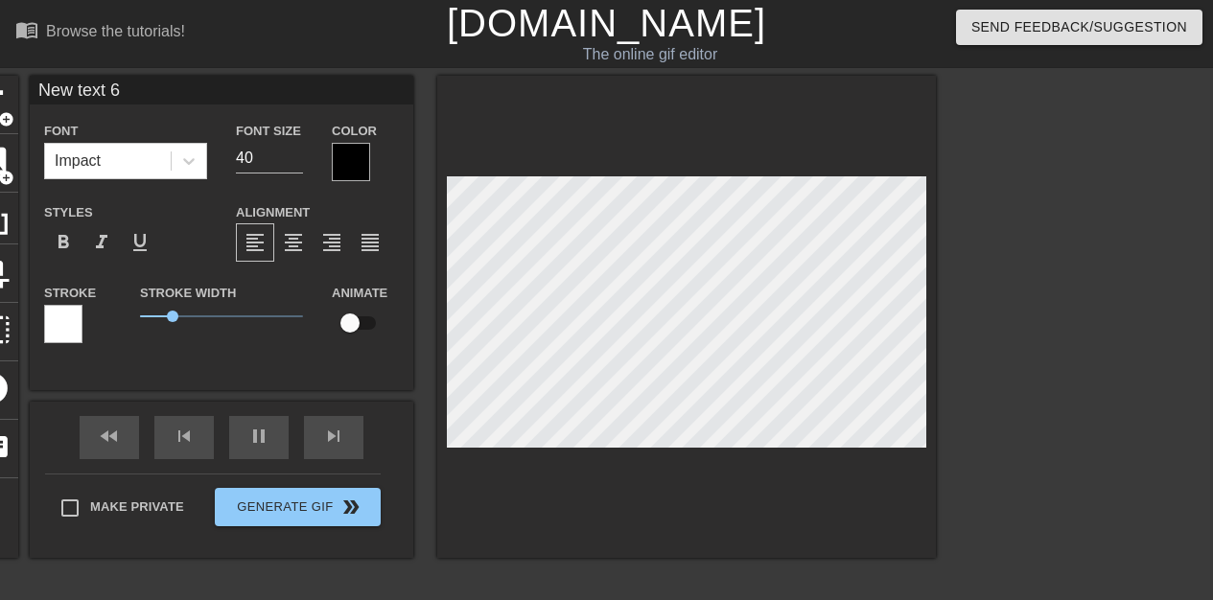
click at [370, 162] on div at bounding box center [351, 162] width 38 height 38
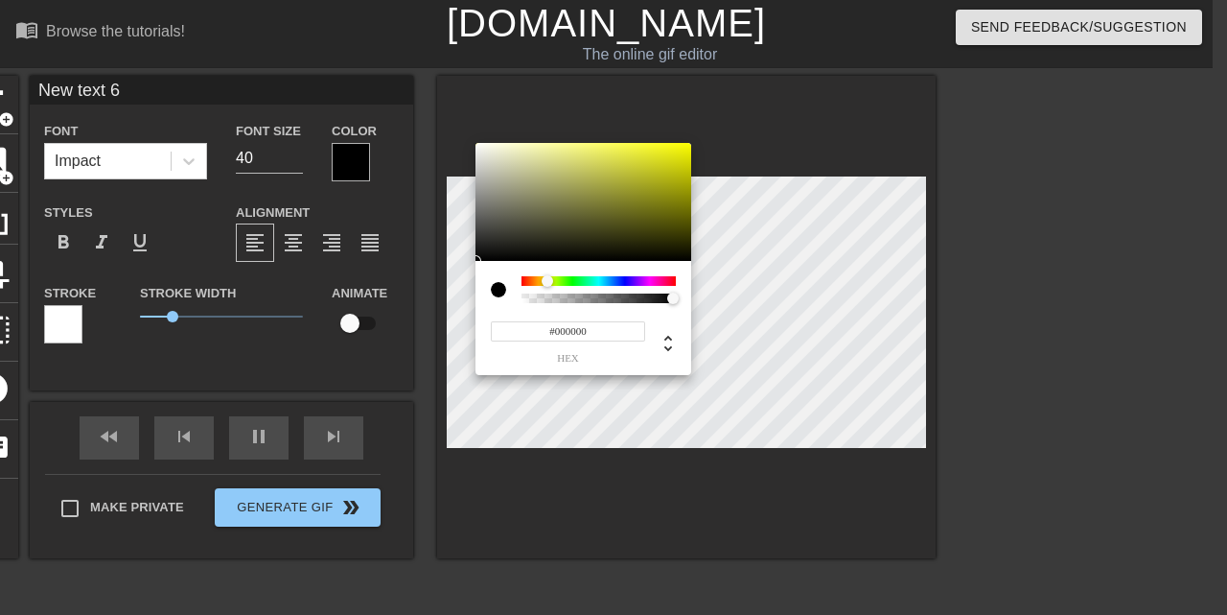
click at [547, 282] on div at bounding box center [599, 281] width 154 height 10
type input "70"
type input "#E2E319"
click at [667, 155] on div at bounding box center [584, 202] width 216 height 119
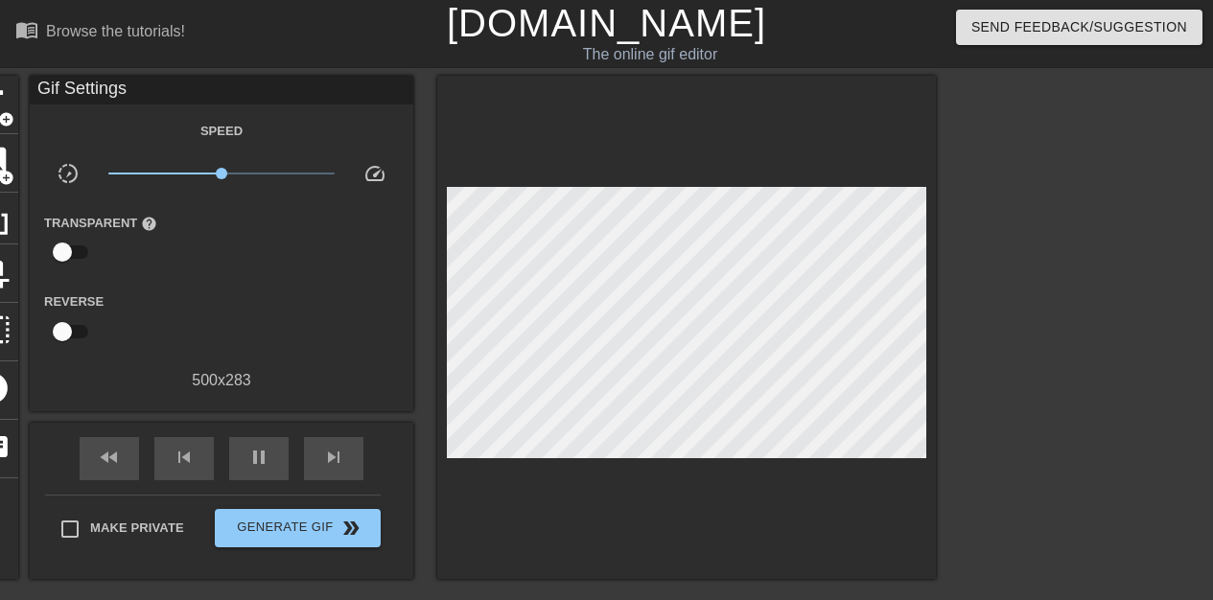
scroll to position [94, 0]
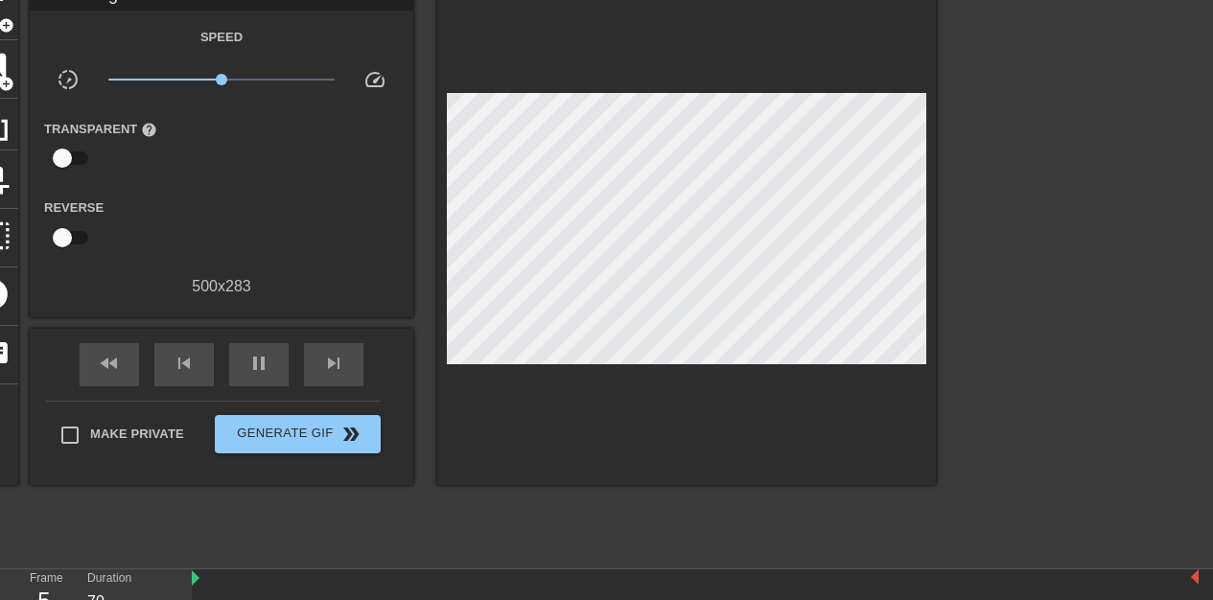
drag, startPoint x: 925, startPoint y: 569, endPoint x: 206, endPoint y: 577, distance: 719.2
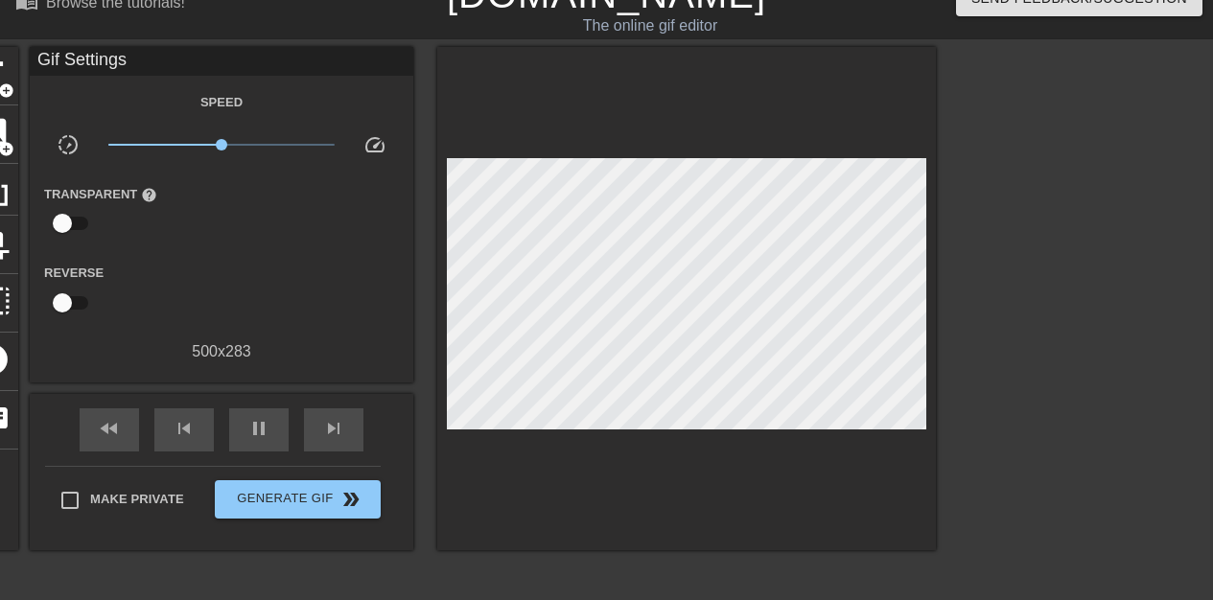
scroll to position [0, 0]
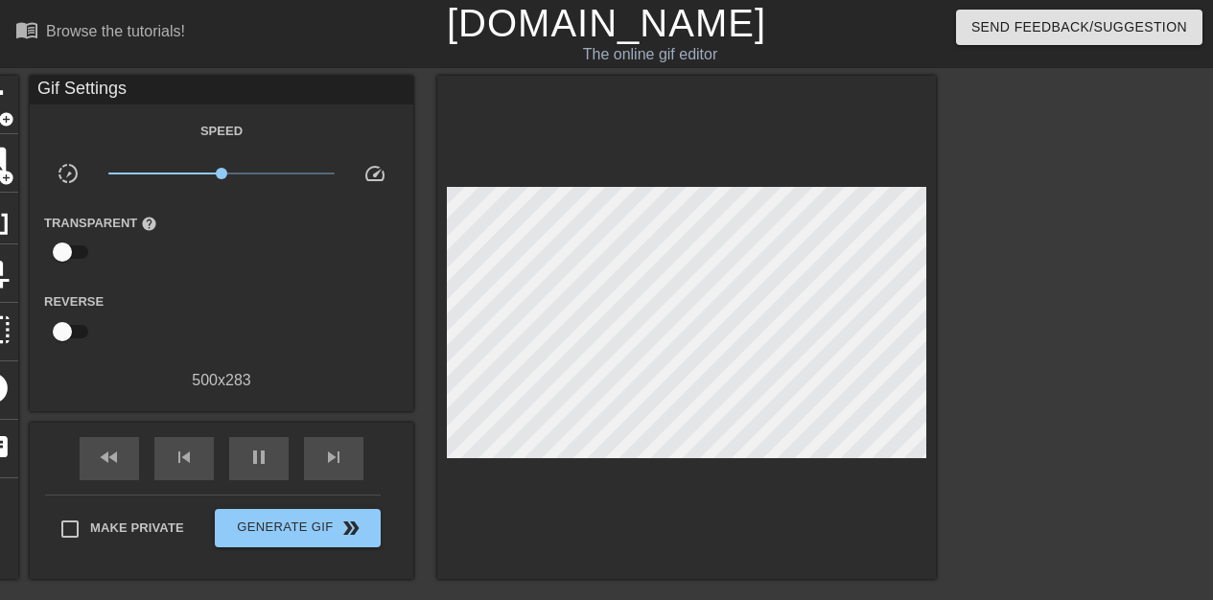
click at [271, 86] on div "Gif Settings" at bounding box center [222, 90] width 384 height 29
click at [270, 92] on div "Gif Settings" at bounding box center [222, 90] width 384 height 29
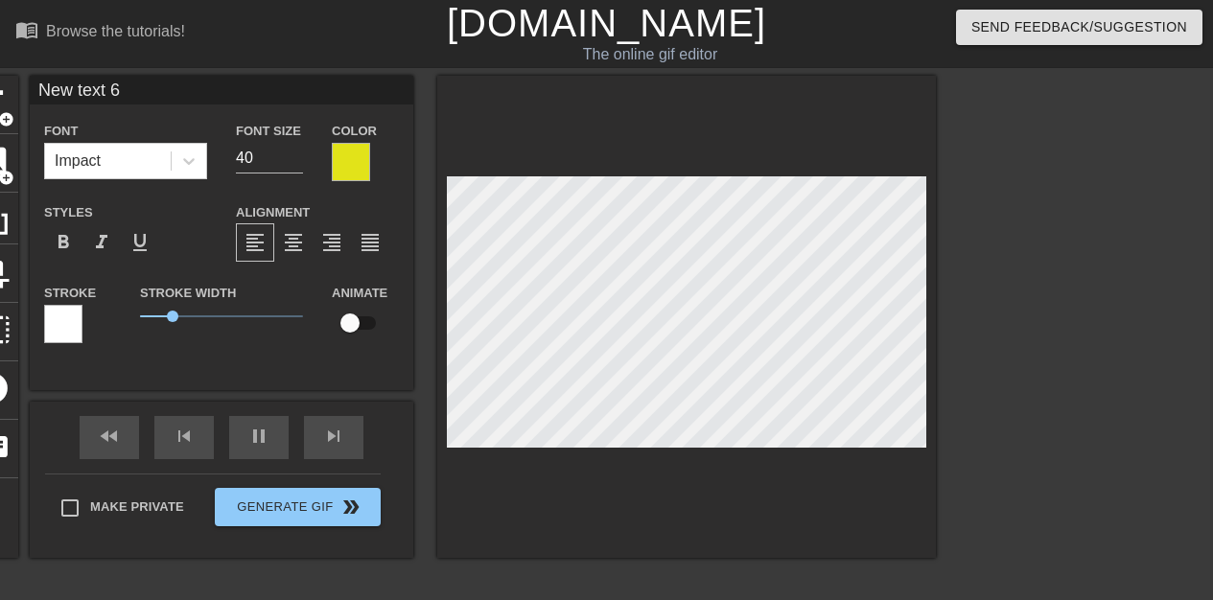
drag, startPoint x: 282, startPoint y: 87, endPoint x: 174, endPoint y: 94, distance: 108.6
click at [168, 94] on div "title add_circle image add_circle crop photo_size_select_large help keyboard Ne…" at bounding box center [450, 317] width 969 height 482
type input "80"
type input "_"
type input "80"
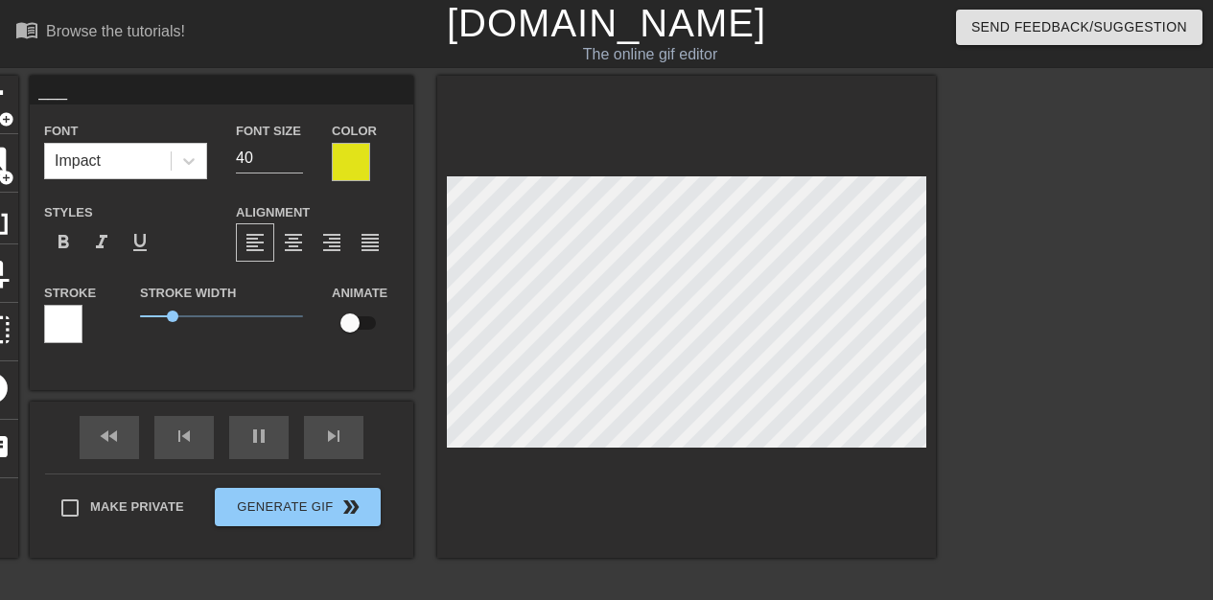
type input "____"
type input "70"
type input "______"
type input "80"
type input "_________"
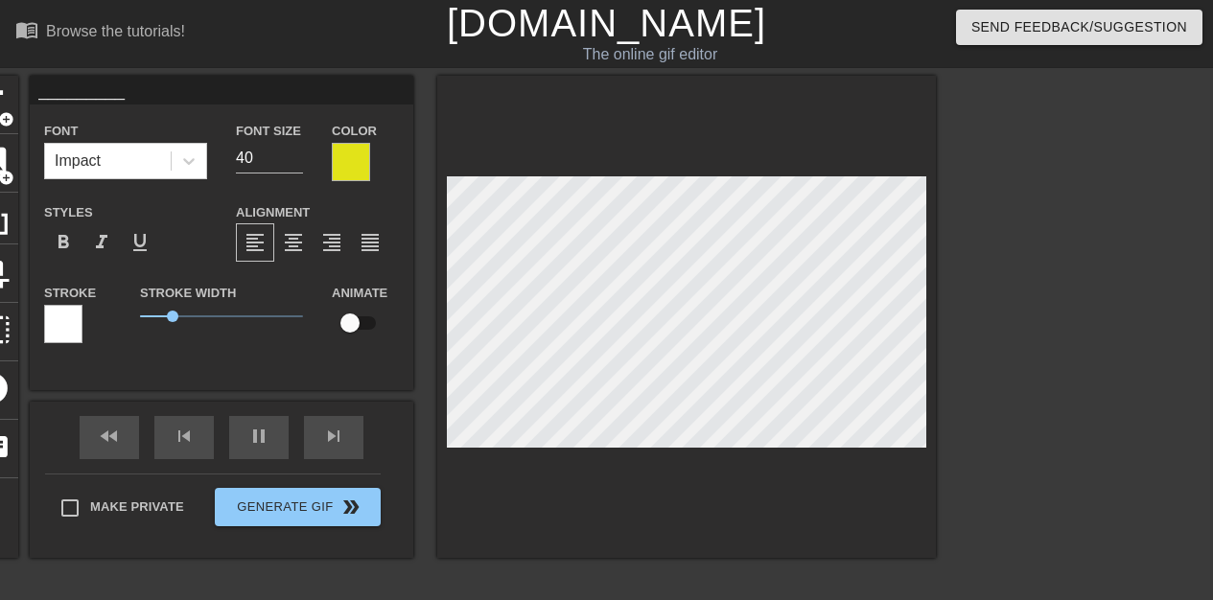
type input "70"
type input "___________"
type input "80"
type input "______________"
type input "70"
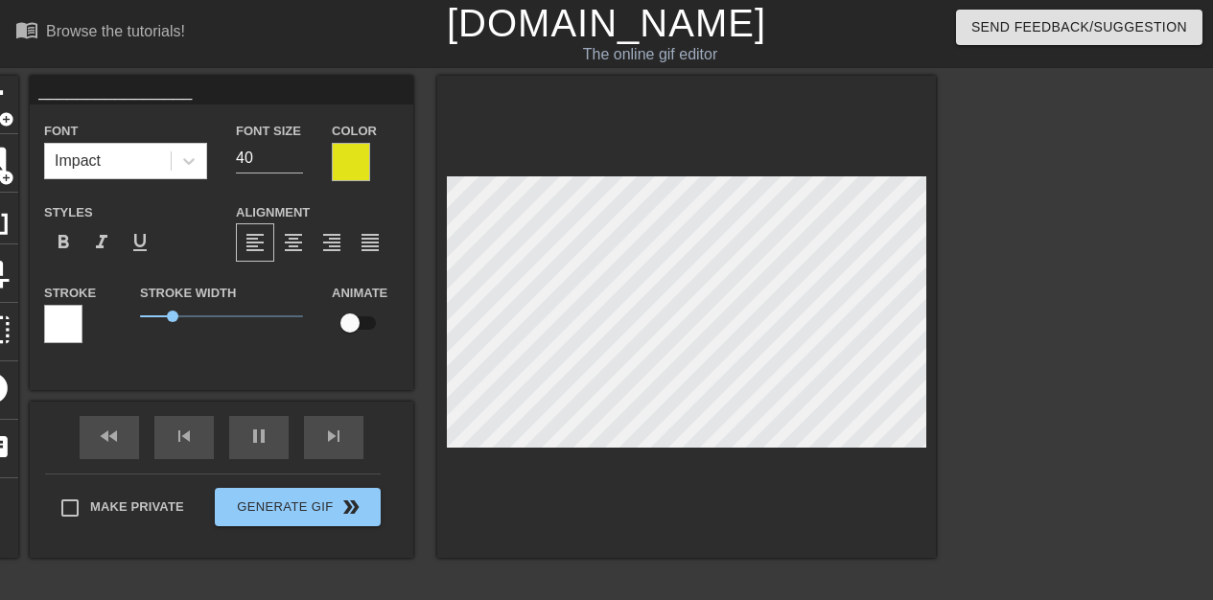
type input "_________________"
type input "70"
type input "_________________"
click at [370, 159] on div at bounding box center [351, 162] width 38 height 38
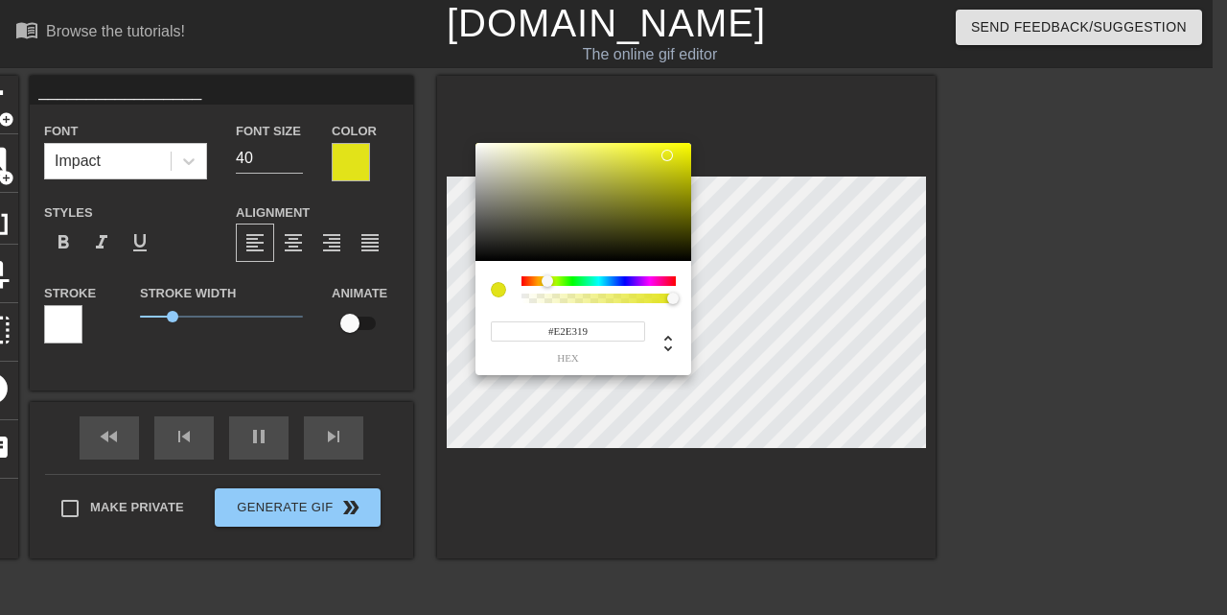
type input "80"
type input "#1958E3"
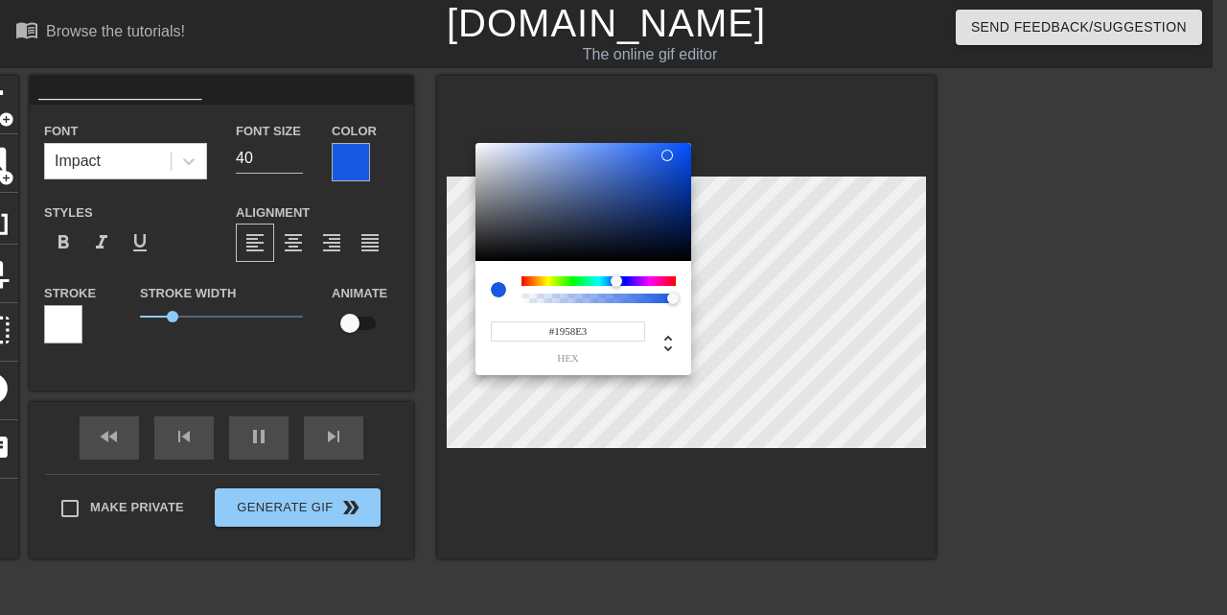
click at [617, 281] on div at bounding box center [599, 281] width 154 height 10
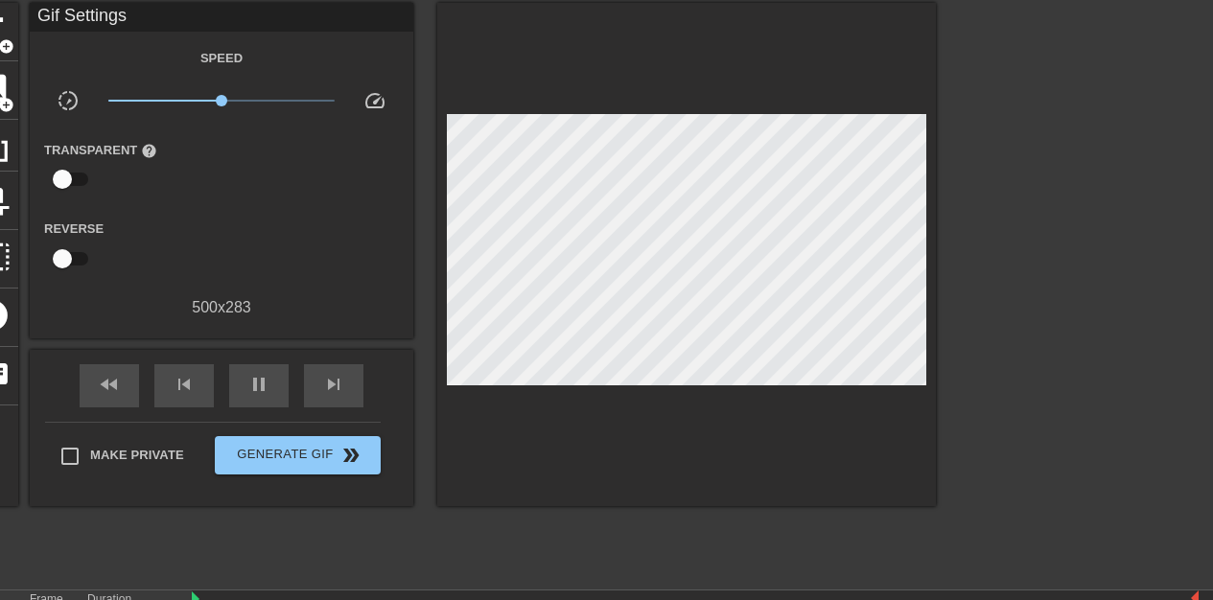
scroll to position [94, 0]
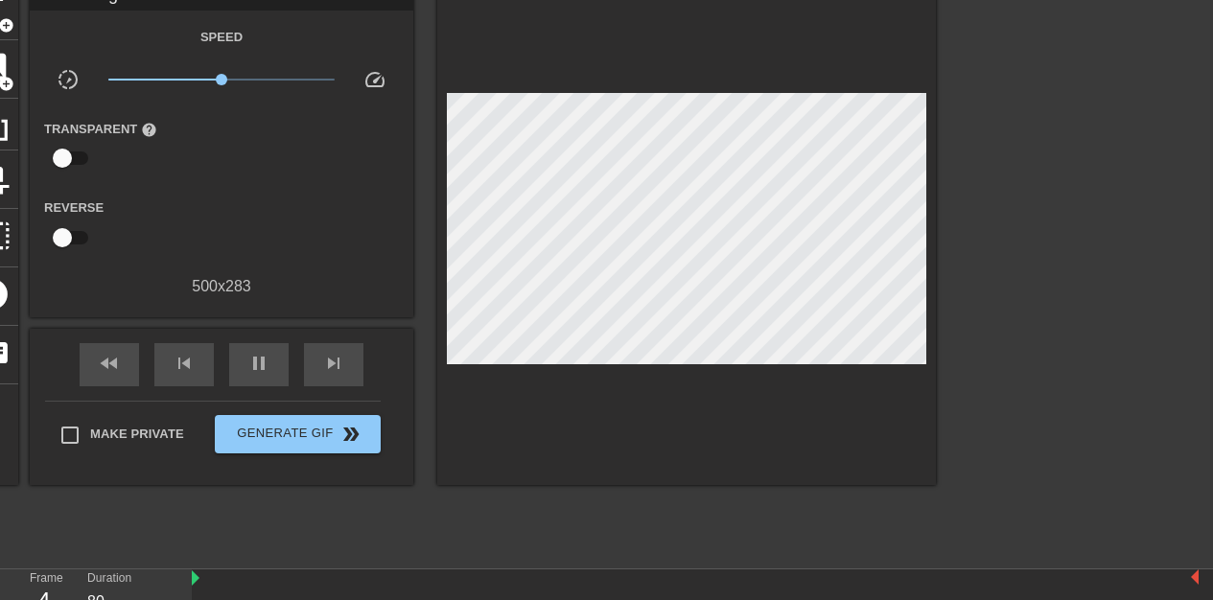
drag, startPoint x: 1190, startPoint y: 576, endPoint x: 327, endPoint y: 586, distance: 863.0
click at [362, 364] on div "fast_rewind skip_previous pause skip_next" at bounding box center [221, 365] width 313 height 72
click at [270, 359] on span "pause" at bounding box center [258, 363] width 23 height 23
type input "80"
drag, startPoint x: 977, startPoint y: 541, endPoint x: 296, endPoint y: 546, distance: 680.8
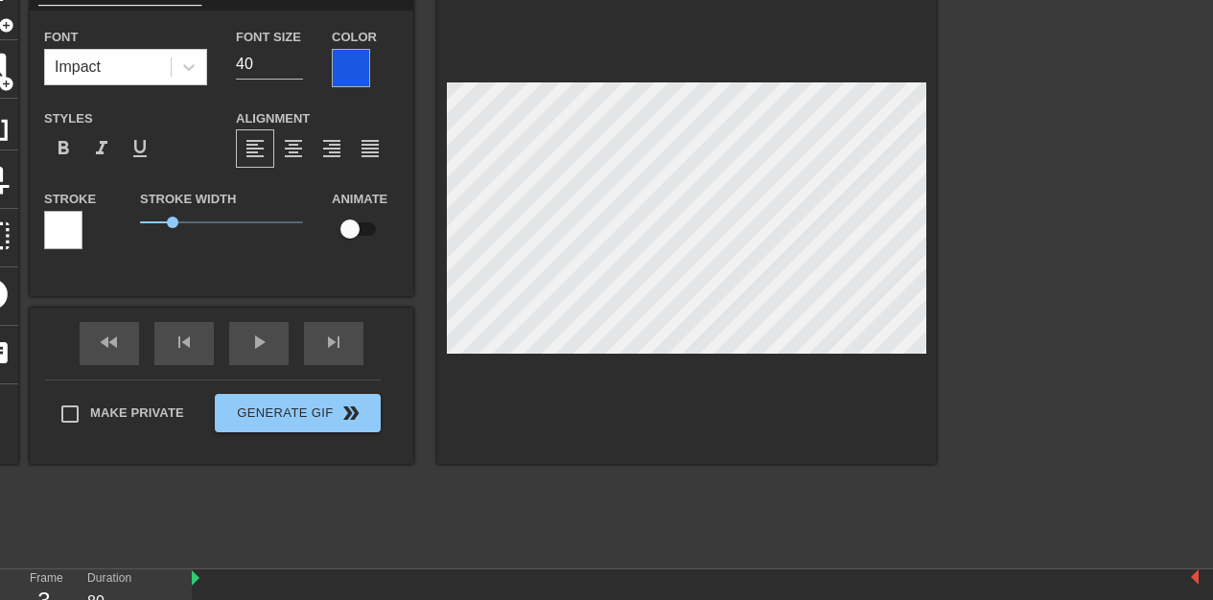
scroll to position [75, 0]
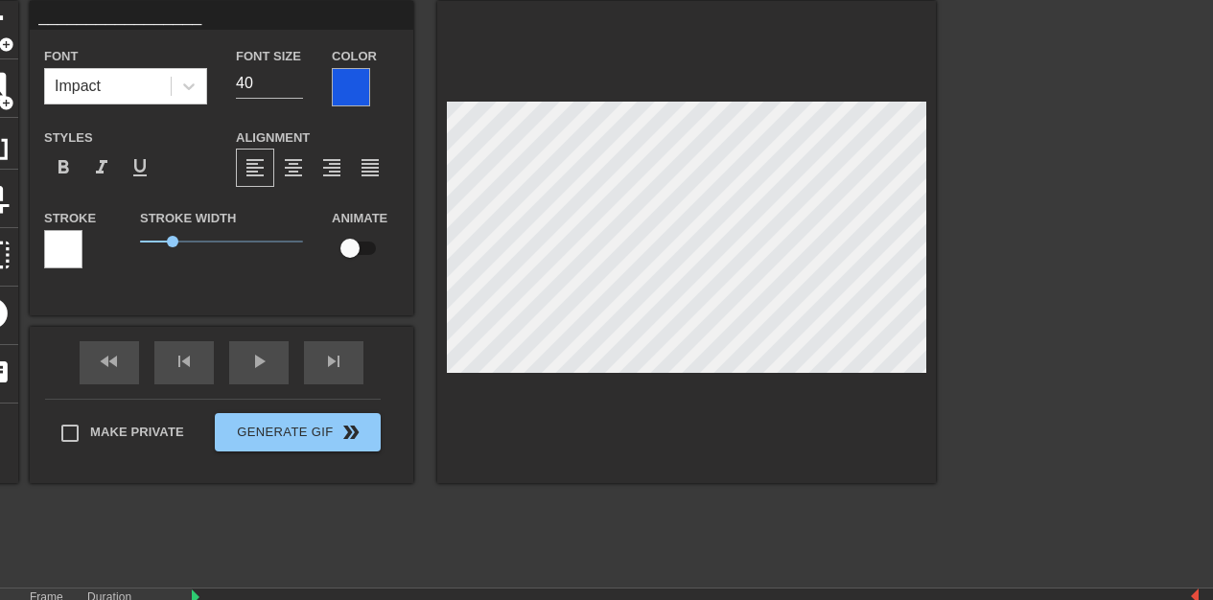
click at [370, 90] on div at bounding box center [351, 87] width 38 height 38
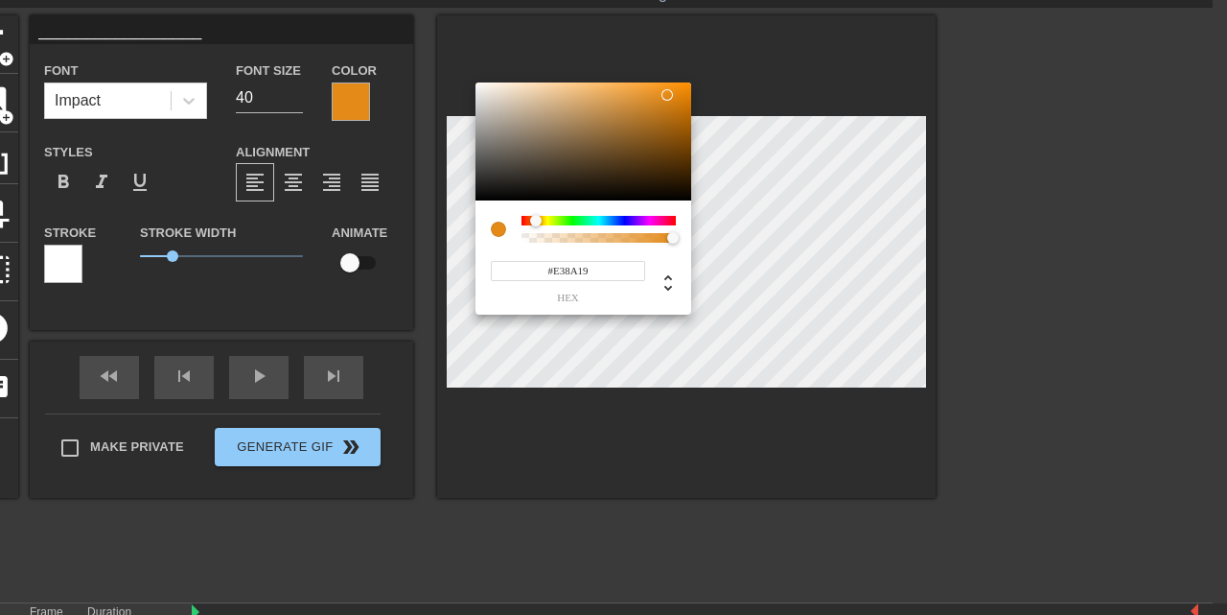
drag, startPoint x: 619, startPoint y: 221, endPoint x: 536, endPoint y: 203, distance: 85.2
click at [536, 203] on div "#E38A19 hex" at bounding box center [584, 257] width 216 height 114
click at [642, 83] on div at bounding box center [584, 141] width 216 height 119
type input "#ED9D35"
click at [643, 90] on div at bounding box center [648, 89] width 12 height 12
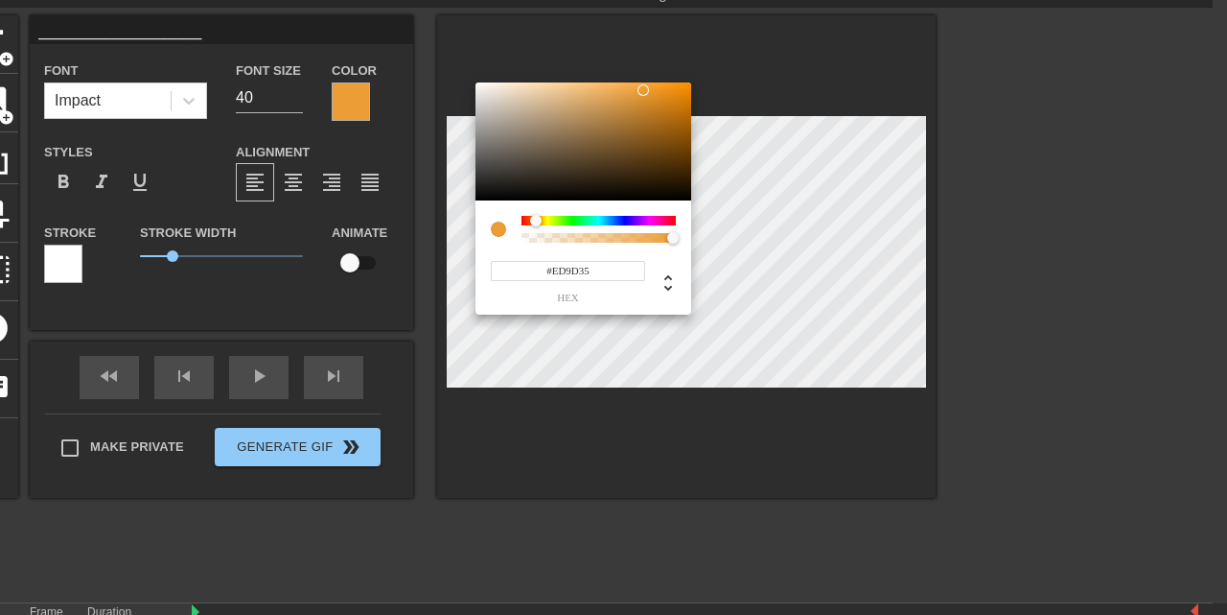
click at [643, 90] on div at bounding box center [644, 90] width 12 height 12
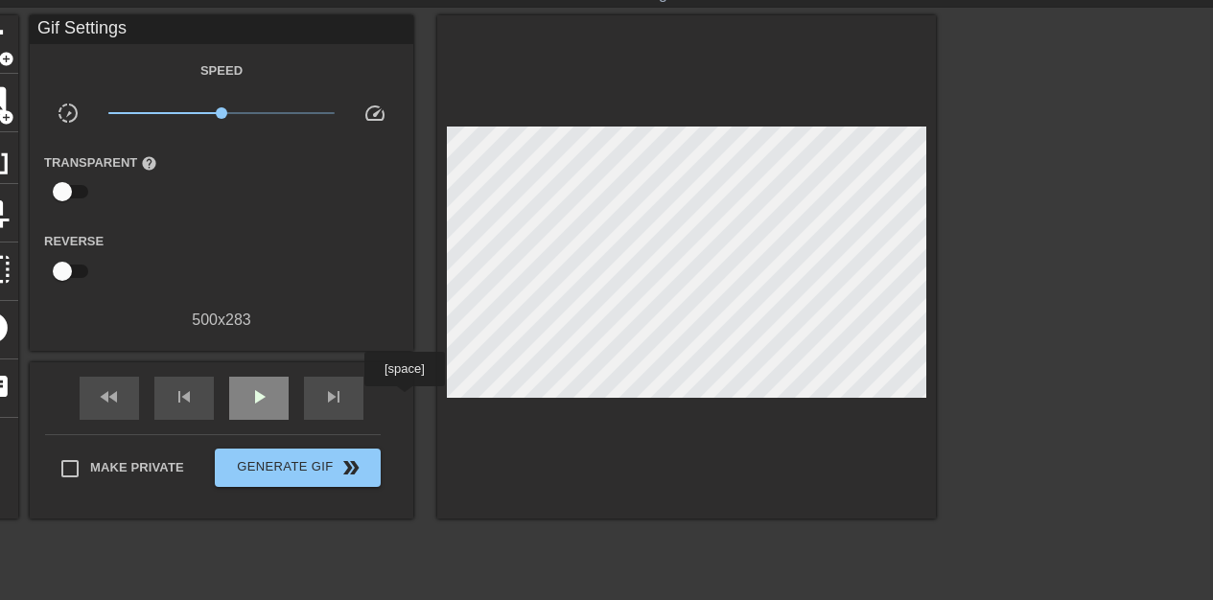
click at [270, 400] on span "play_arrow" at bounding box center [258, 396] width 23 height 23
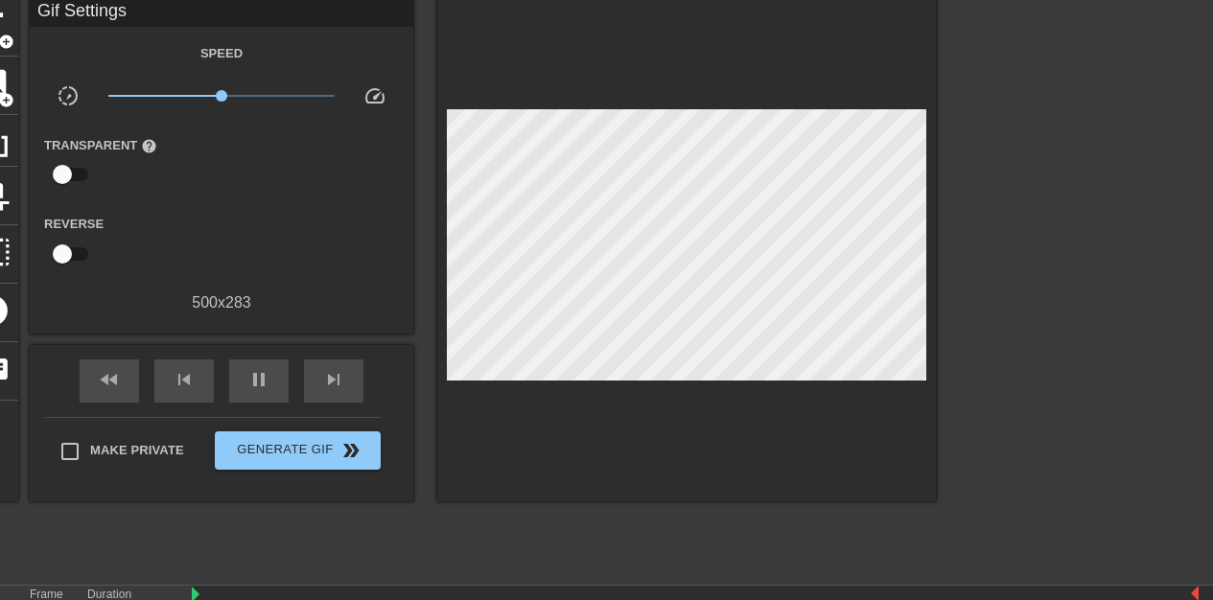
scroll to position [94, 0]
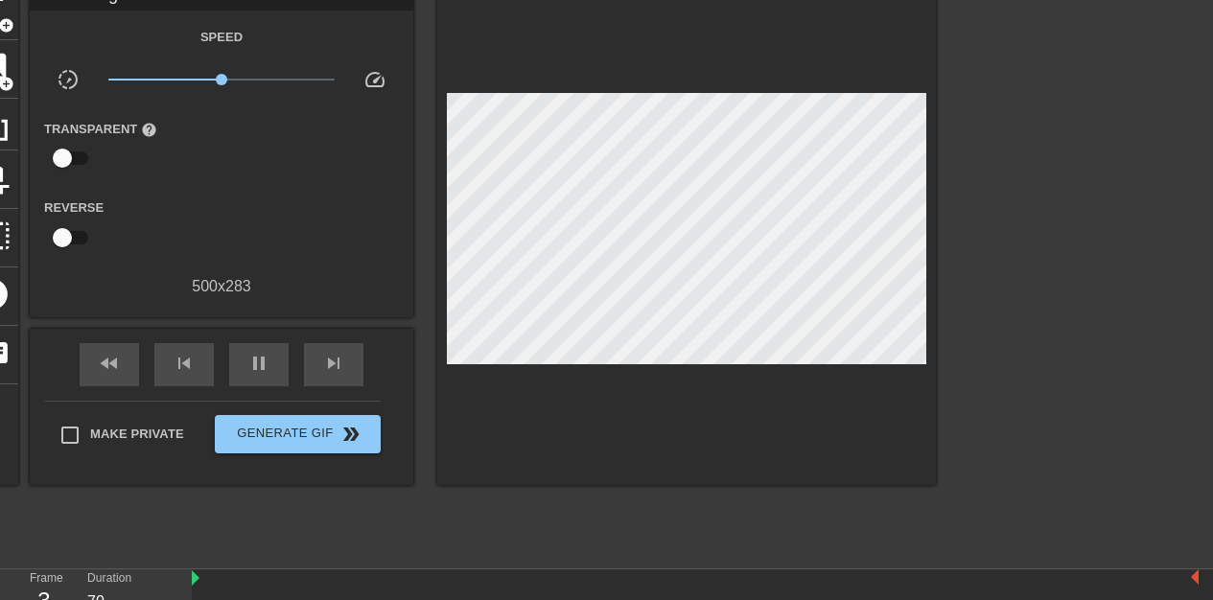
drag, startPoint x: 343, startPoint y: 576, endPoint x: 1201, endPoint y: 571, distance: 858.2
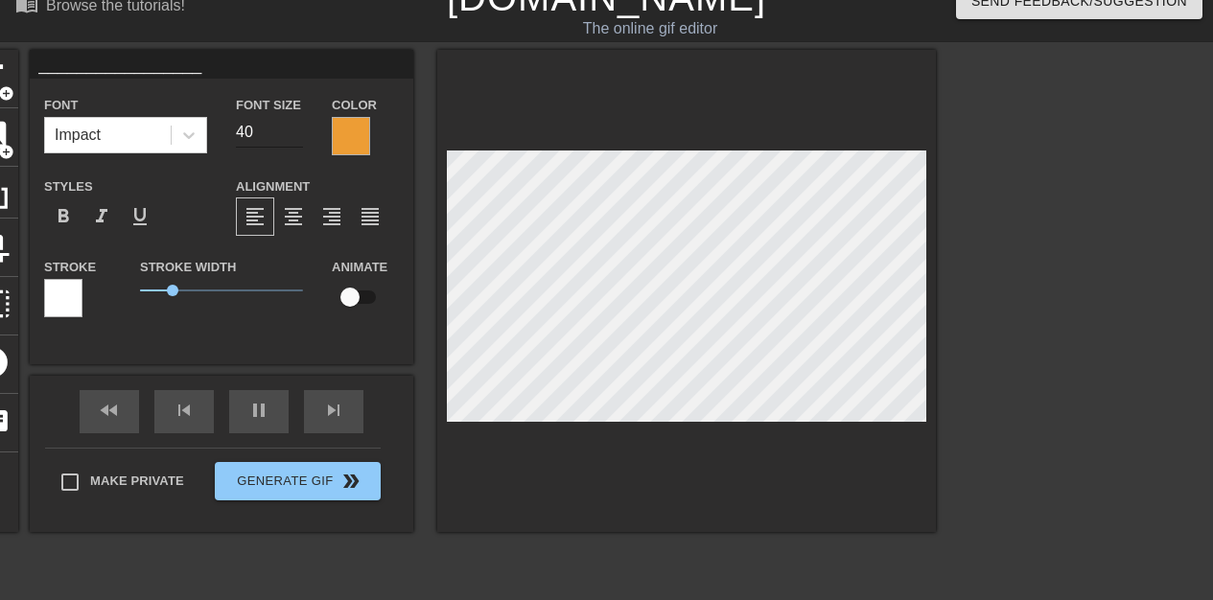
scroll to position [0, 0]
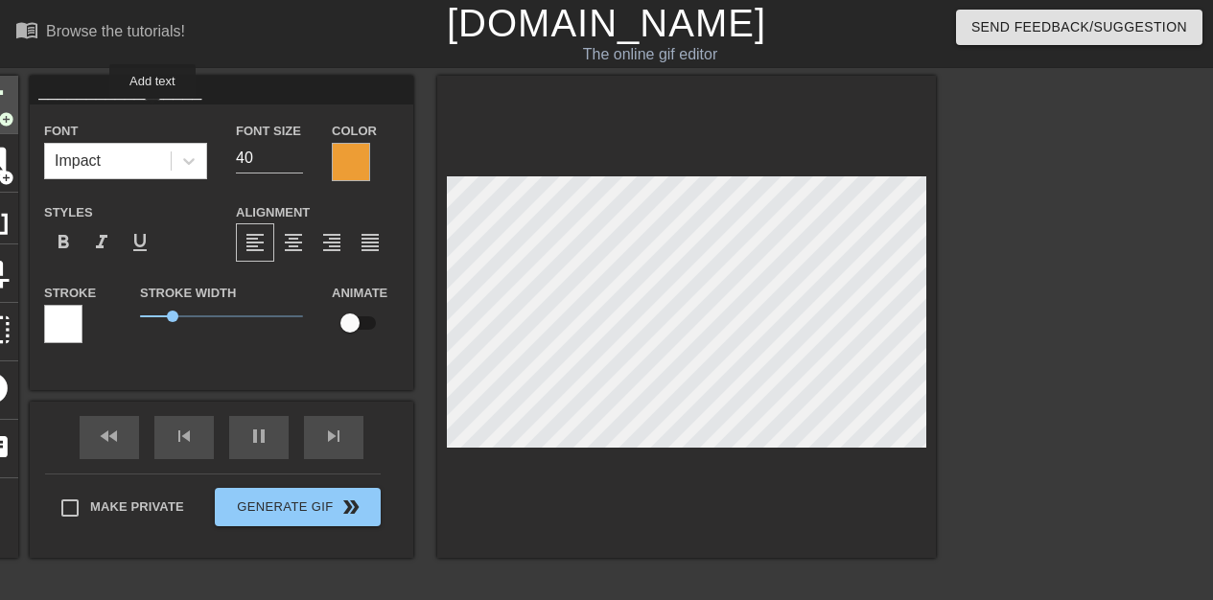
type input "80"
click at [14, 112] on span "add_circle" at bounding box center [6, 119] width 16 height 16
type input "New text 7"
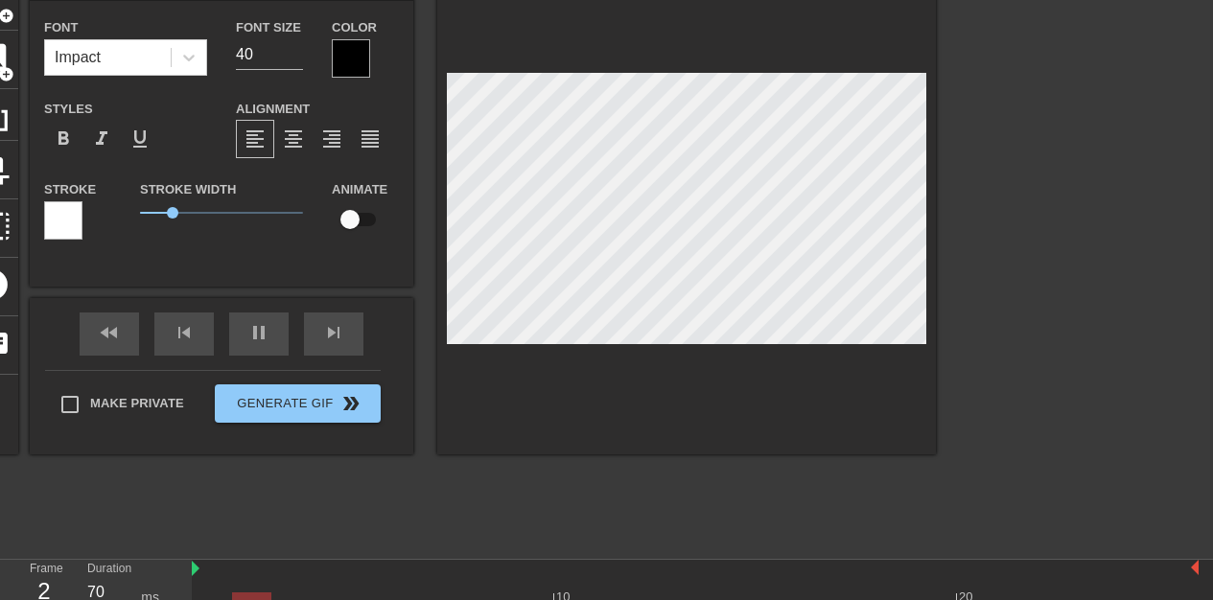
scroll to position [118, 0]
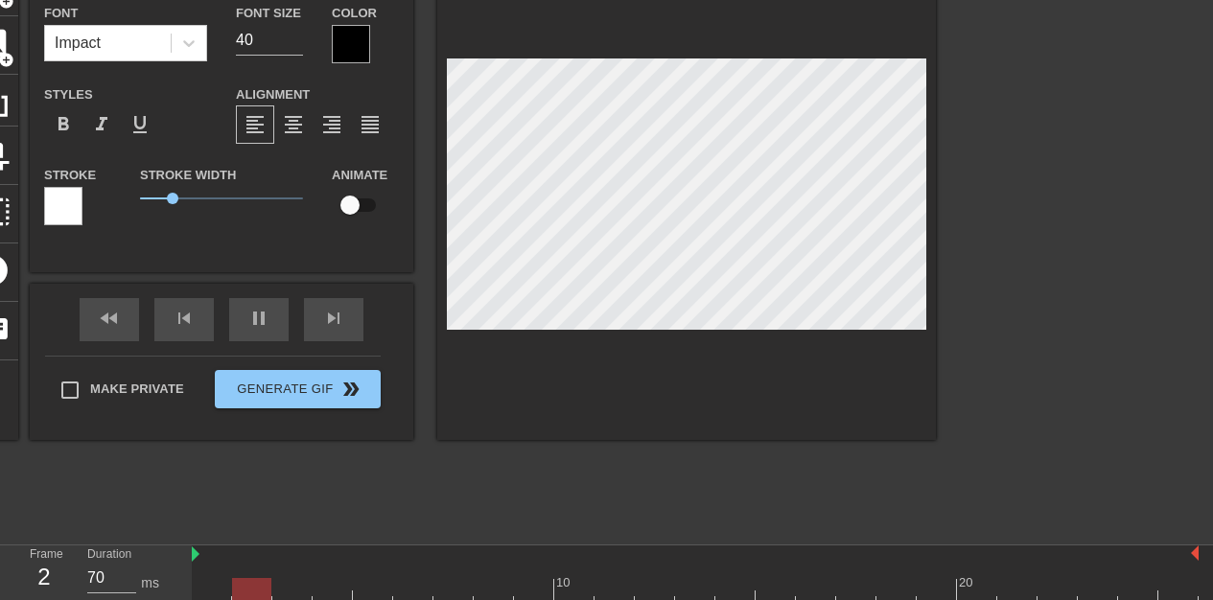
drag, startPoint x: 356, startPoint y: 536, endPoint x: 209, endPoint y: 524, distance: 147.2
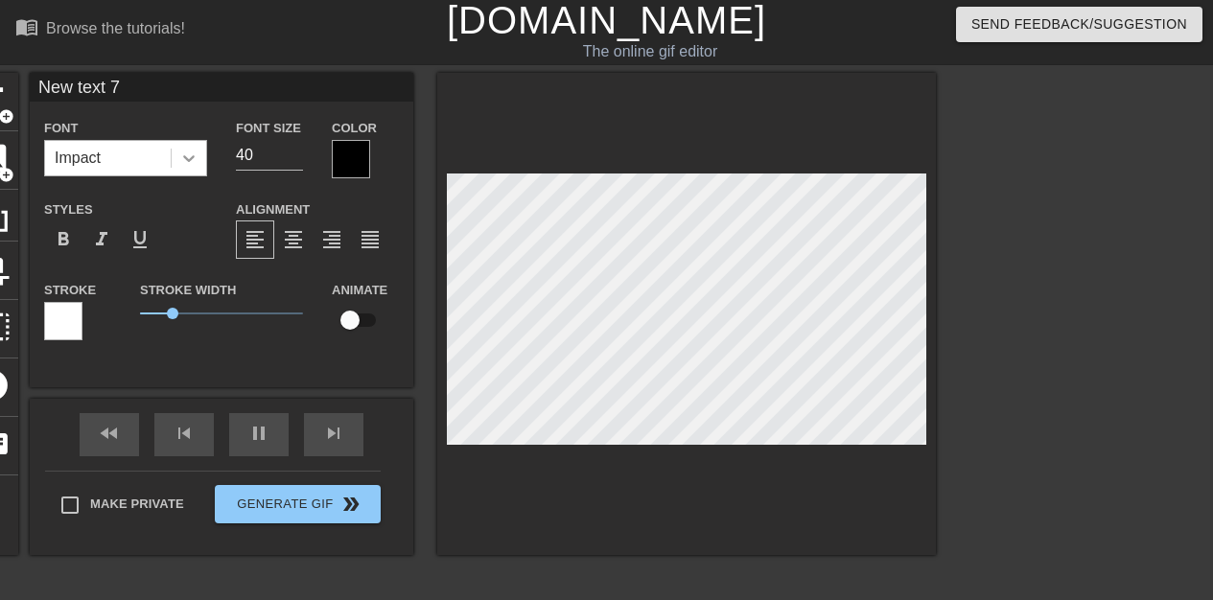
scroll to position [0, 0]
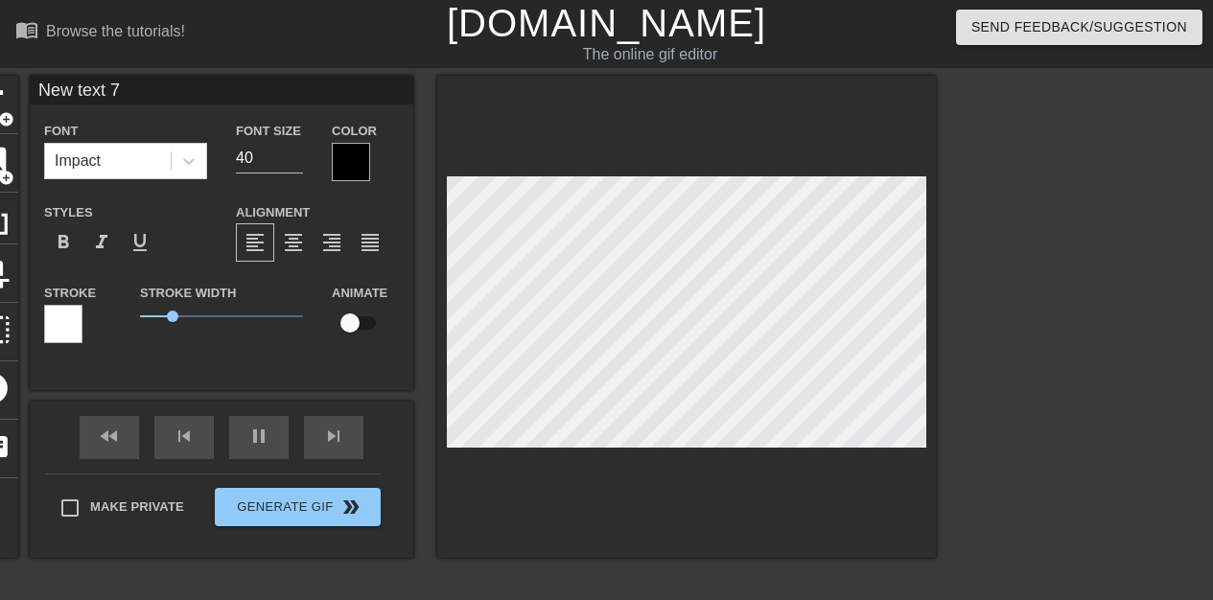
click at [283, 91] on input "New text 7" at bounding box center [222, 90] width 384 height 29
type input "70"
type input "New text"
type input "70"
type input "New text"
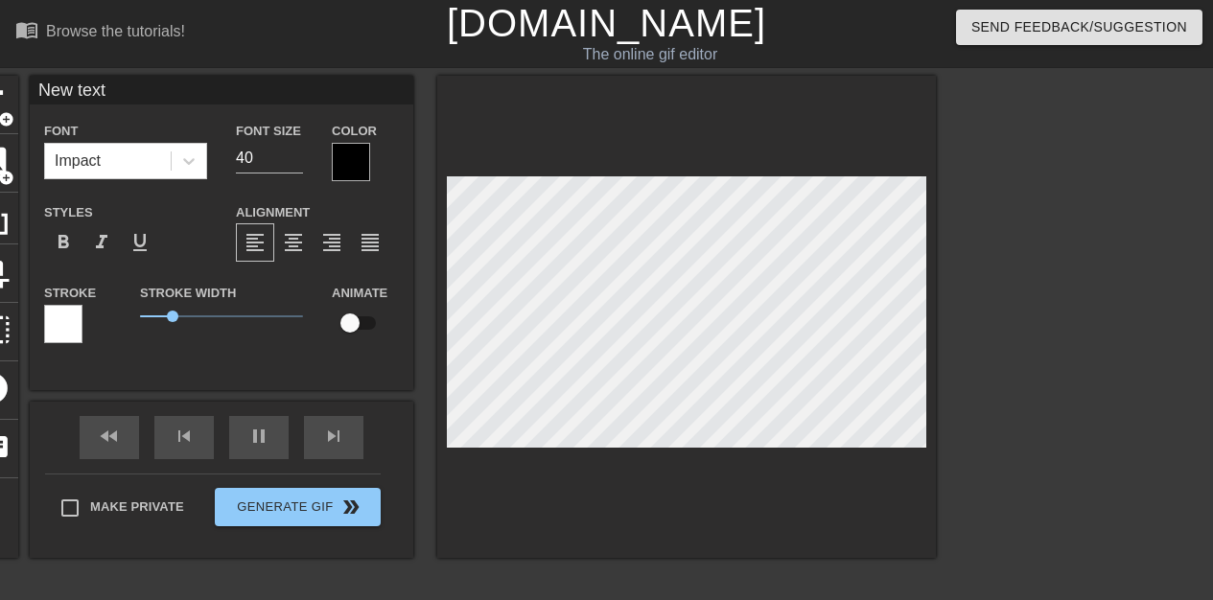
type input "80"
type input "New t"
type input "70"
type input "New"
type input "80"
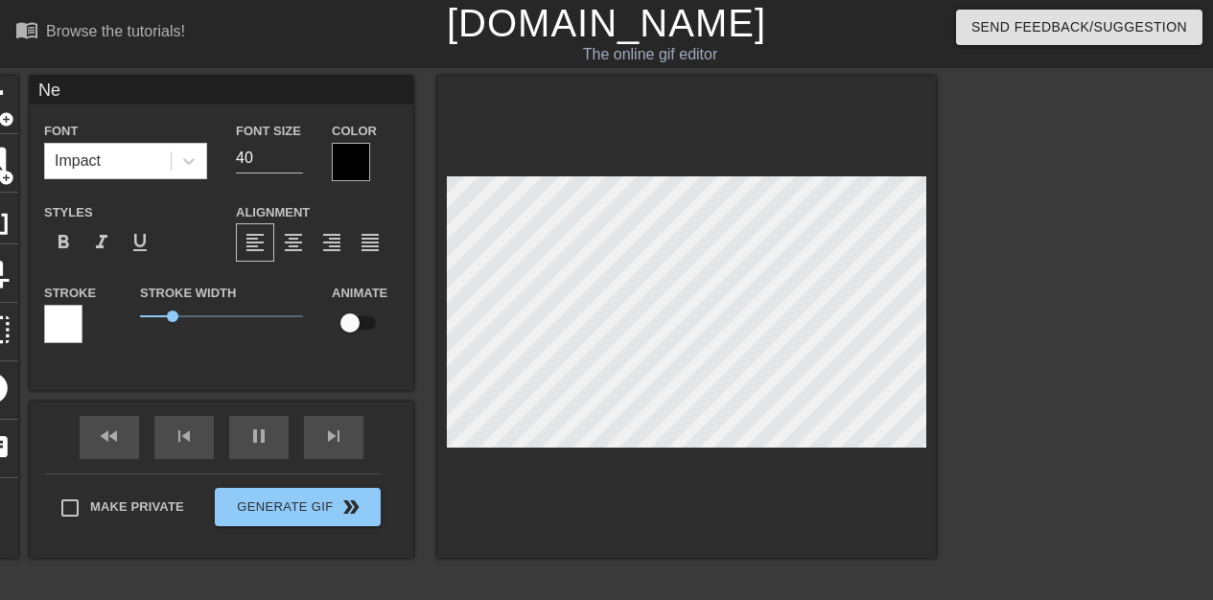
type input "N"
type input "80"
